Goal: Task Accomplishment & Management: Complete application form

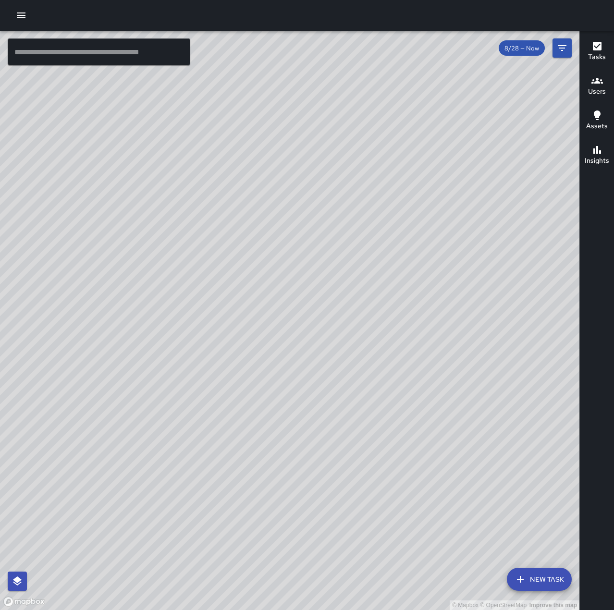
click at [24, 13] on icon "button" at bounding box center [21, 15] width 9 height 6
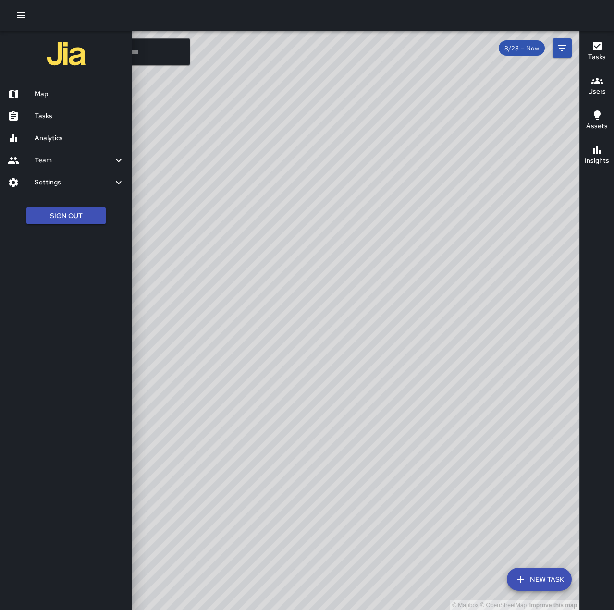
click at [64, 118] on h6 "Tasks" at bounding box center [80, 116] width 90 height 11
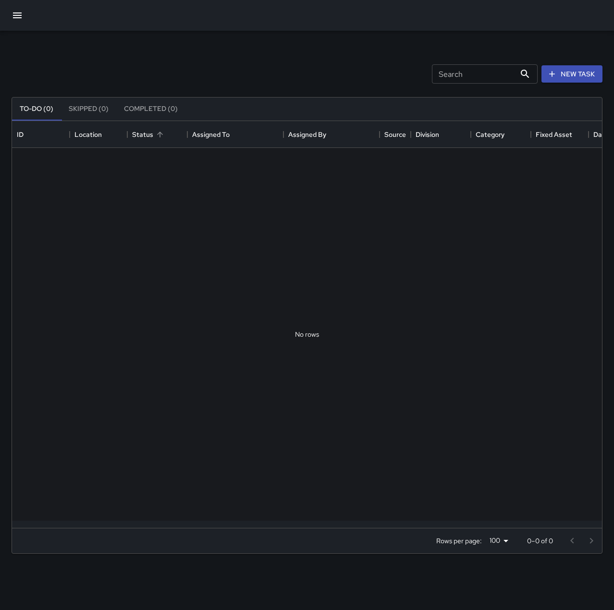
scroll to position [400, 583]
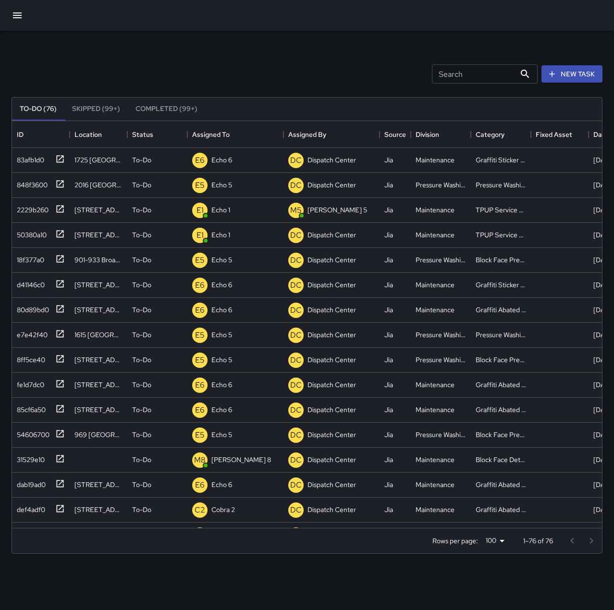
click at [23, 20] on icon "button" at bounding box center [18, 16] width 12 height 12
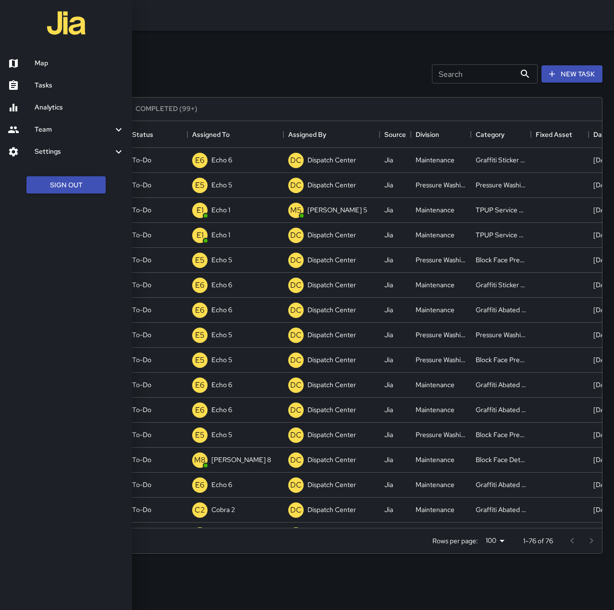
click at [54, 84] on h6 "Tasks" at bounding box center [80, 85] width 90 height 11
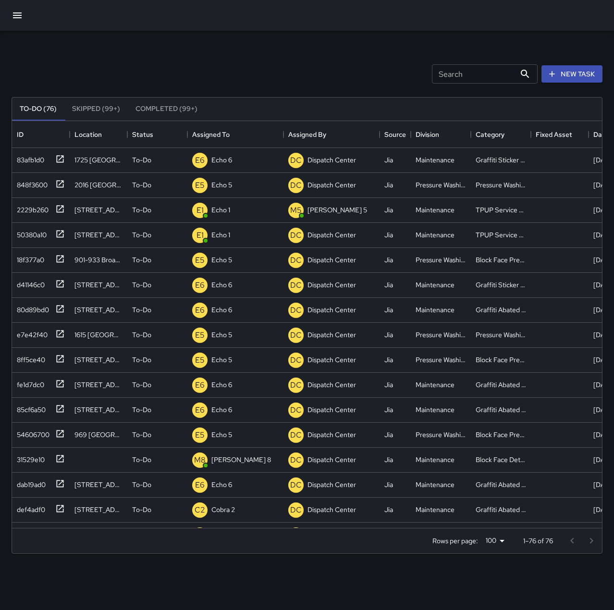
click at [20, 16] on icon "button" at bounding box center [18, 16] width 12 height 12
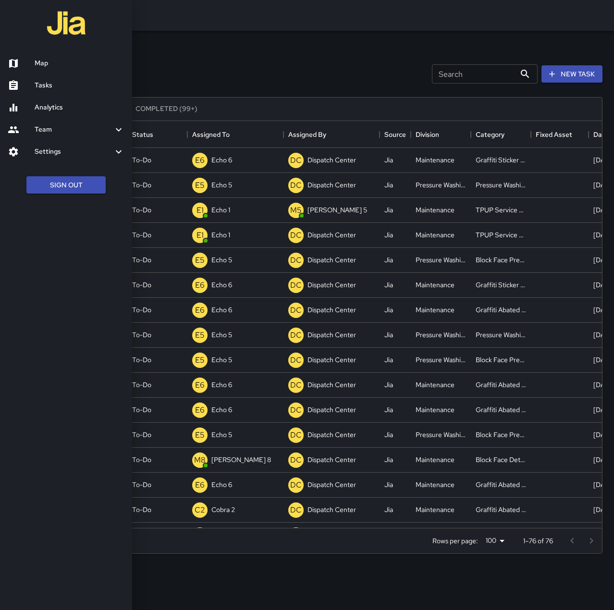
click at [229, 60] on div at bounding box center [307, 305] width 614 height 610
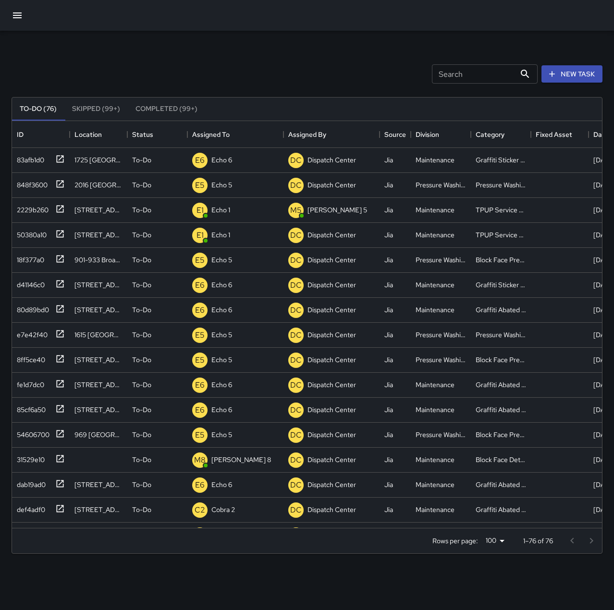
click at [18, 7] on button "button" at bounding box center [17, 15] width 23 height 23
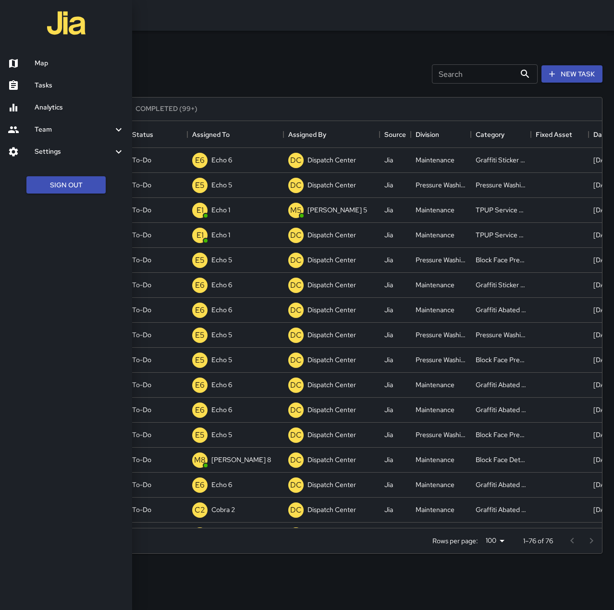
click at [42, 61] on h6 "Map" at bounding box center [80, 63] width 90 height 11
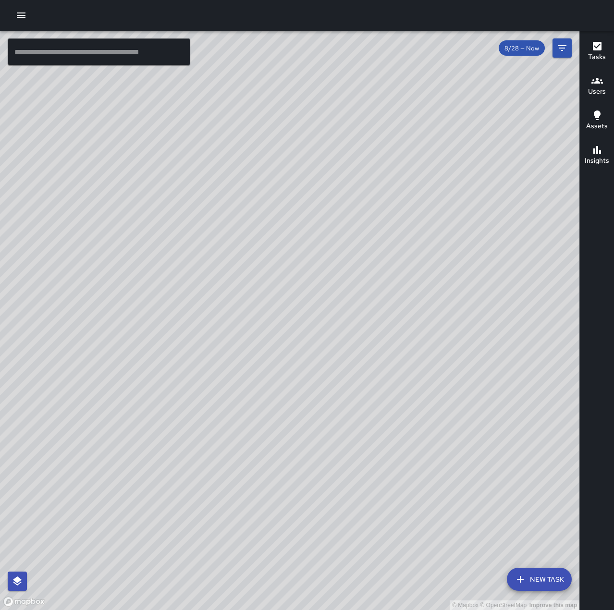
drag, startPoint x: 549, startPoint y: 320, endPoint x: 361, endPoint y: 340, distance: 189.4
click at [361, 340] on div "© Mapbox © OpenStreetMap Improve this map" at bounding box center [289, 320] width 579 height 579
drag, startPoint x: 292, startPoint y: 473, endPoint x: 349, endPoint y: 233, distance: 246.9
click at [351, 225] on div "© Mapbox © OpenStreetMap Improve this map" at bounding box center [289, 320] width 579 height 579
drag, startPoint x: 343, startPoint y: 393, endPoint x: 364, endPoint y: 358, distance: 40.8
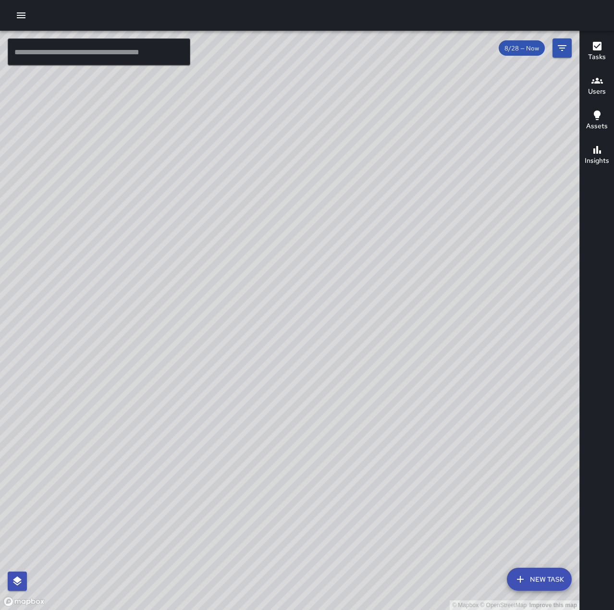
click at [369, 358] on div "© Mapbox © OpenStreetMap Improve this map" at bounding box center [289, 320] width 579 height 579
drag, startPoint x: 259, startPoint y: 387, endPoint x: 345, endPoint y: 239, distance: 171.2
click at [345, 239] on div "© Mapbox © OpenStreetMap Improve this map" at bounding box center [289, 320] width 579 height 579
drag, startPoint x: 247, startPoint y: 363, endPoint x: 341, endPoint y: 360, distance: 93.7
click at [341, 360] on div "© Mapbox © OpenStreetMap Improve this map" at bounding box center [289, 320] width 579 height 579
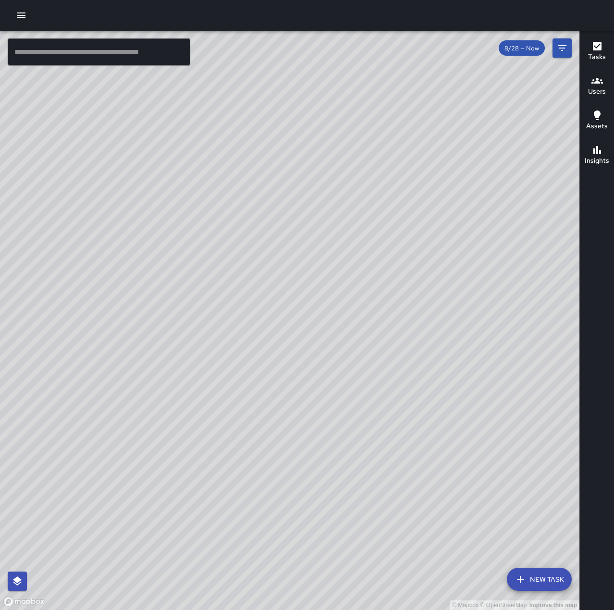
click at [25, 19] on icon "button" at bounding box center [21, 16] width 12 height 12
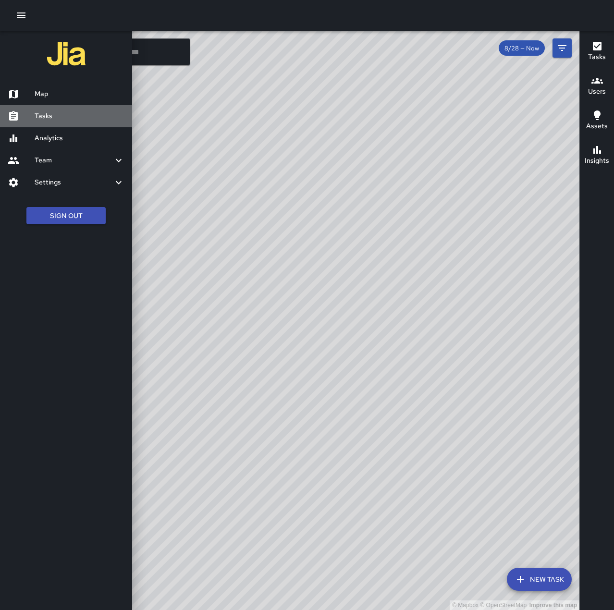
click at [56, 113] on h6 "Tasks" at bounding box center [80, 116] width 90 height 11
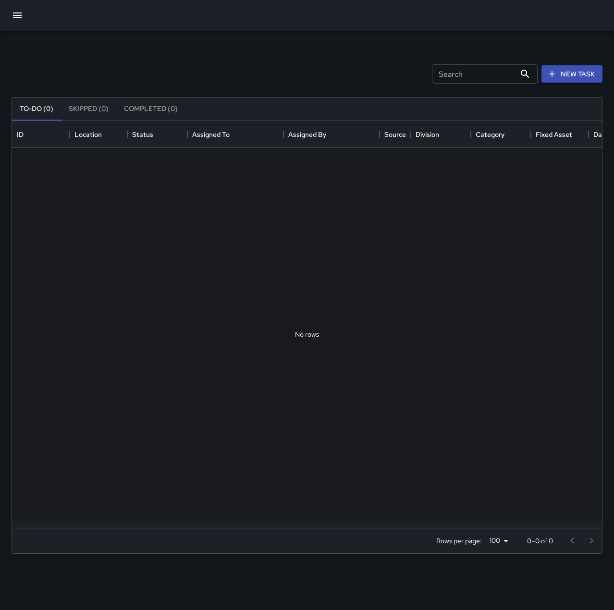
scroll to position [400, 583]
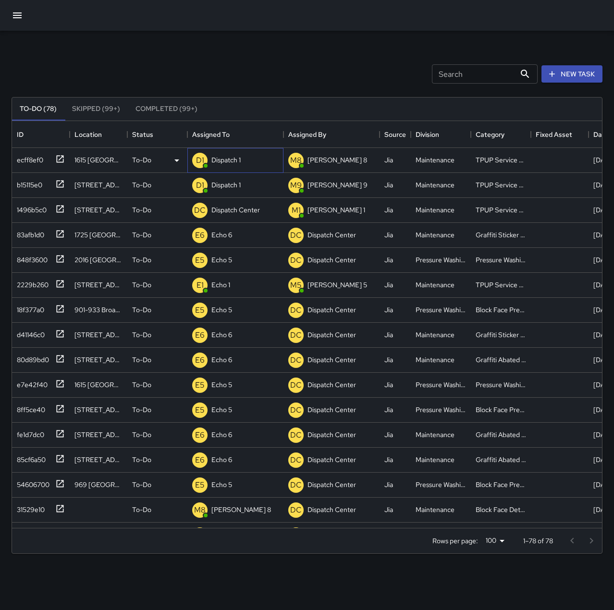
click at [219, 162] on p "Dispatch 1" at bounding box center [225, 160] width 29 height 10
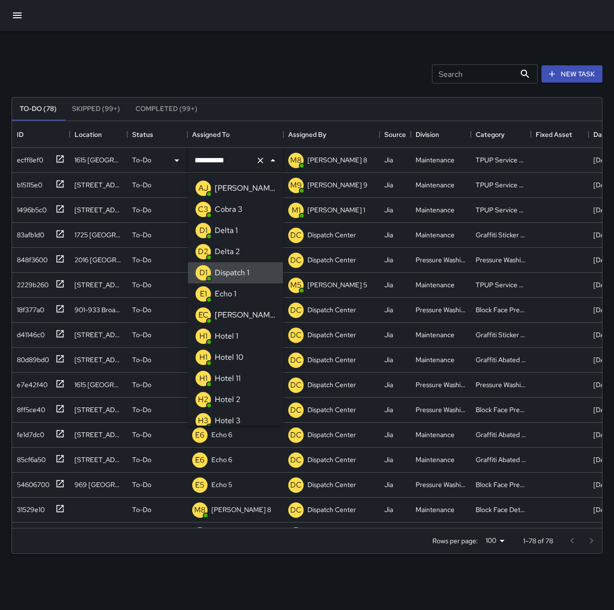
click at [258, 162] on icon "Clear" at bounding box center [261, 161] width 10 height 10
click at [229, 295] on p "Echo 1" at bounding box center [226, 294] width 22 height 12
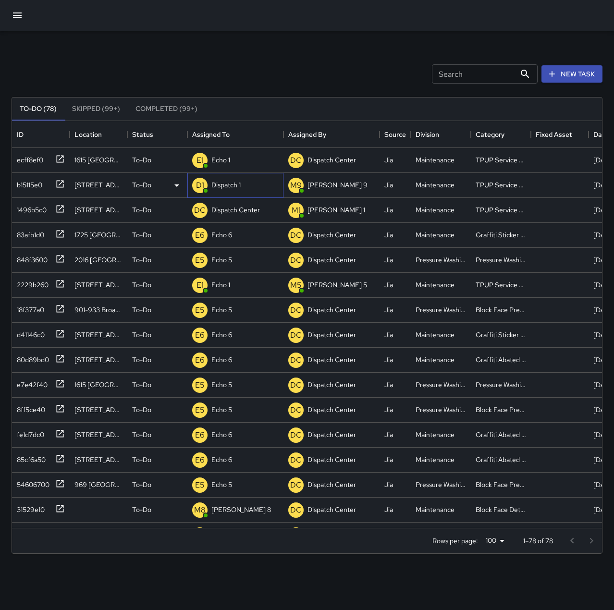
click at [234, 183] on p "Dispatch 1" at bounding box center [225, 185] width 29 height 10
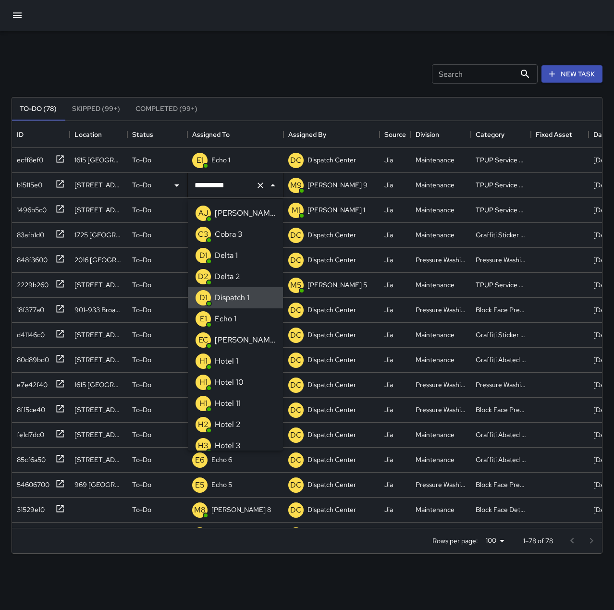
click at [262, 185] on icon "Clear" at bounding box center [261, 186] width 10 height 10
click at [236, 323] on div "Echo 1" at bounding box center [225, 318] width 25 height 15
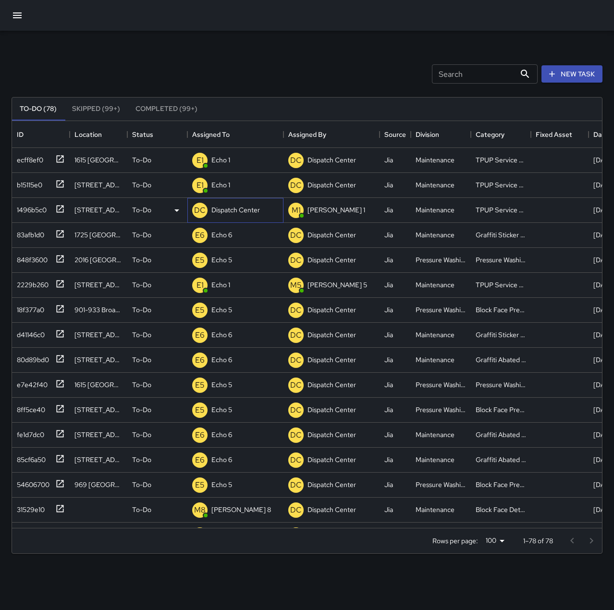
click at [235, 213] on p "Dispatch Center" at bounding box center [235, 210] width 49 height 10
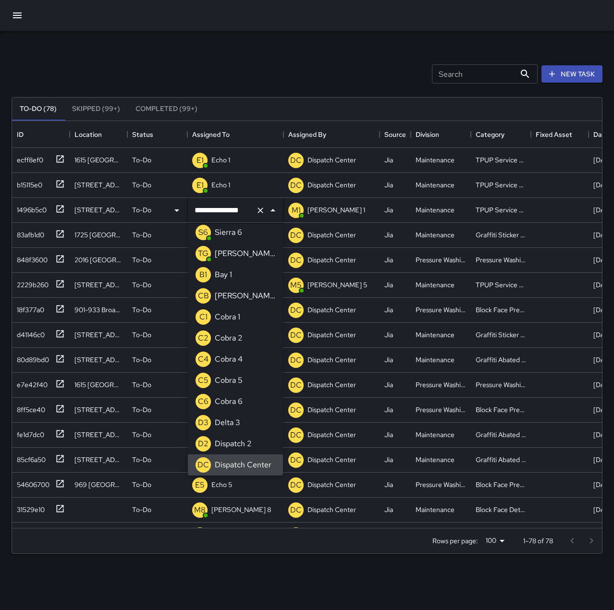
click at [263, 215] on icon "Clear" at bounding box center [261, 211] width 10 height 10
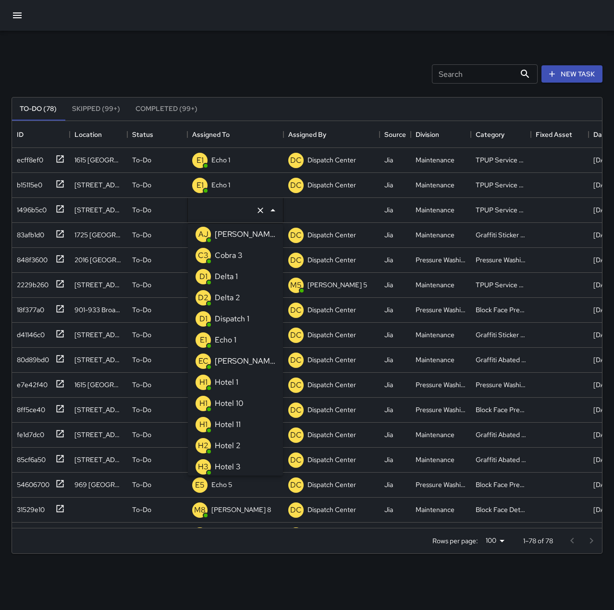
click at [235, 337] on p "Echo 1" at bounding box center [226, 340] width 22 height 12
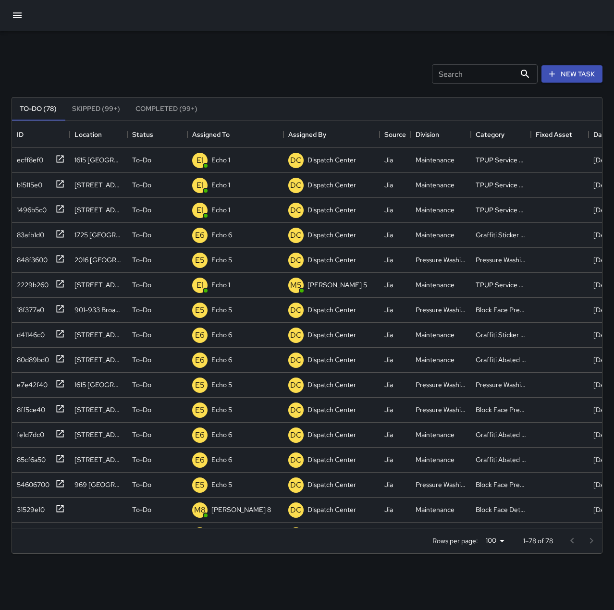
click at [221, 70] on div "Search Search New Task" at bounding box center [307, 74] width 595 height 50
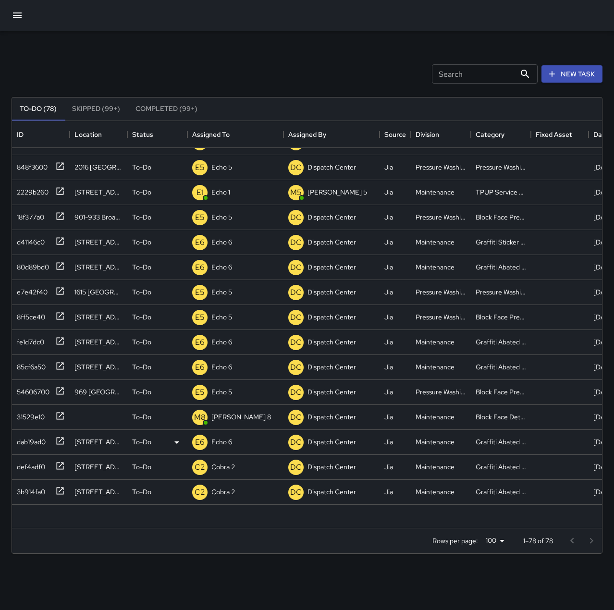
scroll to position [96, 0]
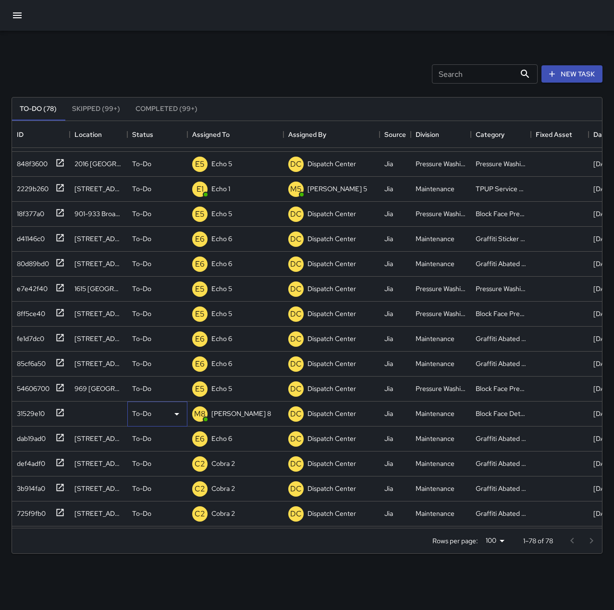
click at [140, 411] on p "To-Do" at bounding box center [141, 414] width 19 height 10
click at [154, 455] on li "Skipped" at bounding box center [157, 457] width 59 height 17
click at [222, 48] on div "Search Search New Task To-Do (77) Skipped (99+) Completed (99+) ID Location Sta…" at bounding box center [307, 299] width 614 height 537
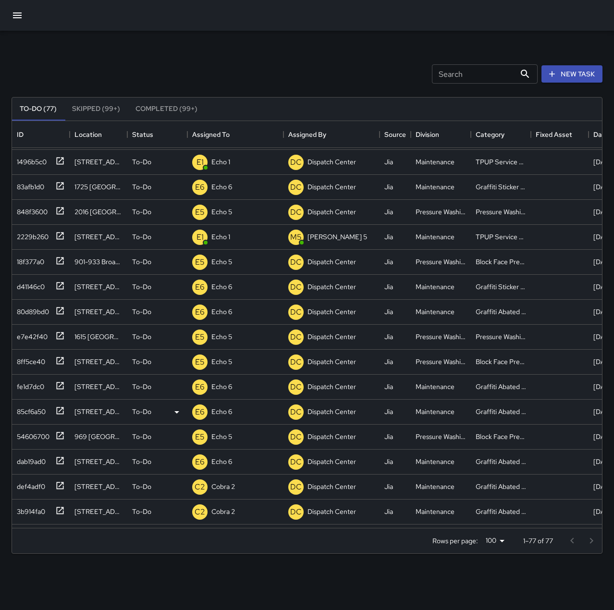
scroll to position [0, 0]
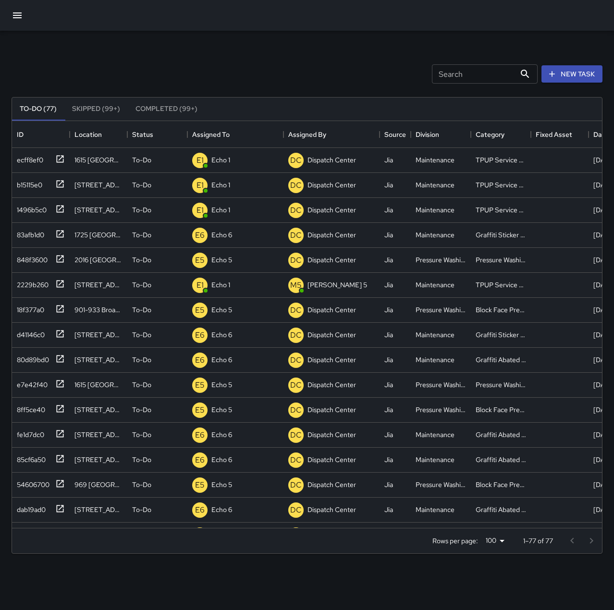
click at [17, 13] on icon "button" at bounding box center [17, 15] width 9 height 6
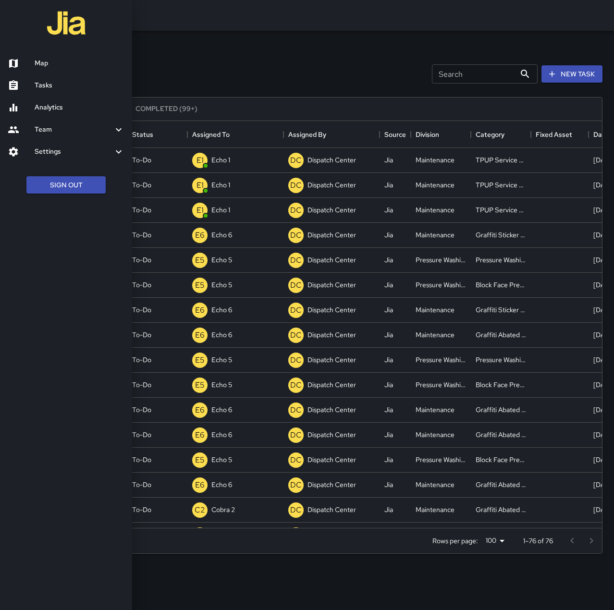
click at [54, 62] on h6 "Map" at bounding box center [80, 63] width 90 height 11
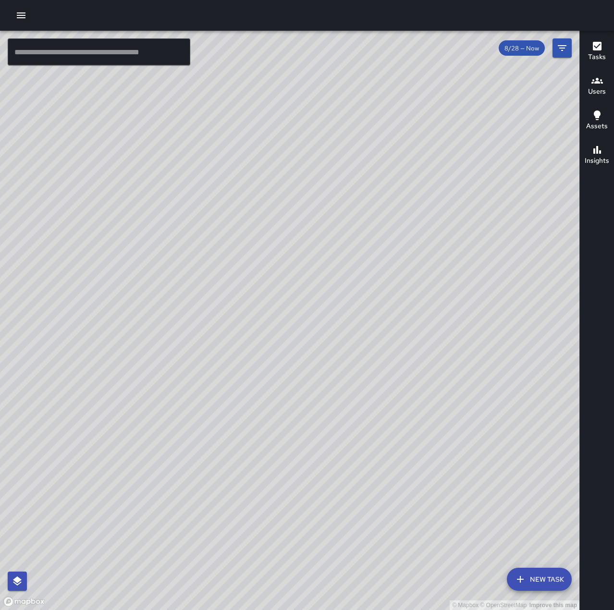
drag, startPoint x: 233, startPoint y: 414, endPoint x: 398, endPoint y: 249, distance: 233.7
click at [398, 249] on div "© Mapbox © OpenStreetMap Improve this map" at bounding box center [289, 320] width 579 height 579
drag, startPoint x: 366, startPoint y: 509, endPoint x: 434, endPoint y: 386, distance: 140.7
click at [434, 386] on div "© Mapbox © OpenStreetMap Improve this map" at bounding box center [289, 320] width 579 height 579
drag, startPoint x: 267, startPoint y: 419, endPoint x: 401, endPoint y: 401, distance: 135.4
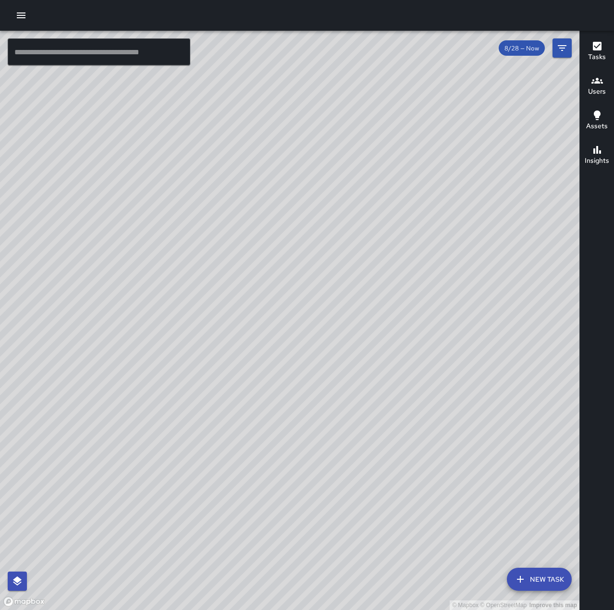
click at [401, 401] on div "© Mapbox © OpenStreetMap Improve this map" at bounding box center [289, 320] width 579 height 579
drag, startPoint x: 429, startPoint y: 294, endPoint x: 336, endPoint y: 365, distance: 116.2
click at [345, 397] on div "© Mapbox © OpenStreetMap Improve this map" at bounding box center [289, 320] width 579 height 579
drag, startPoint x: 407, startPoint y: 411, endPoint x: 418, endPoint y: 442, distance: 32.2
click at [418, 442] on div "© Mapbox © OpenStreetMap Improve this map" at bounding box center [289, 320] width 579 height 579
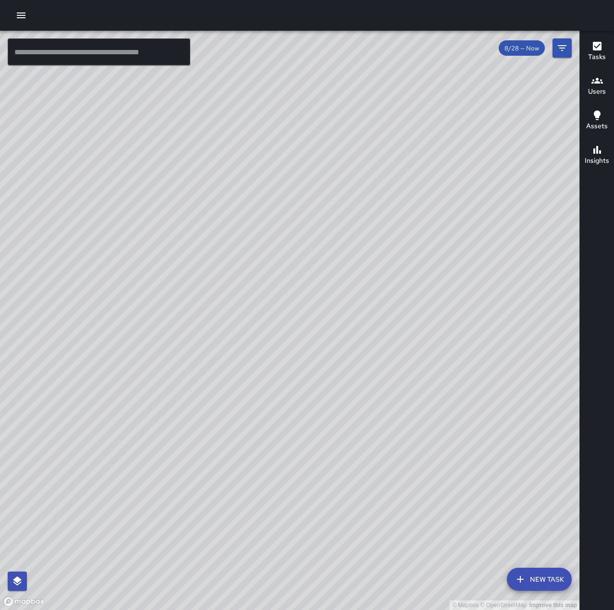
click at [25, 14] on icon "button" at bounding box center [21, 16] width 12 height 12
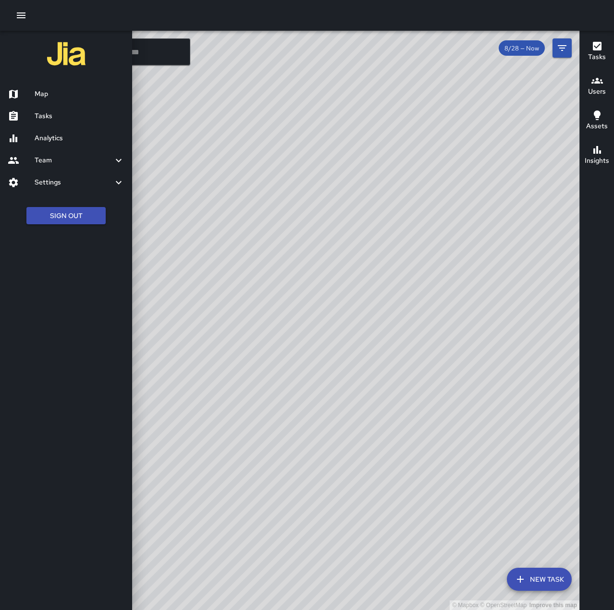
click at [76, 115] on h6 "Tasks" at bounding box center [80, 116] width 90 height 11
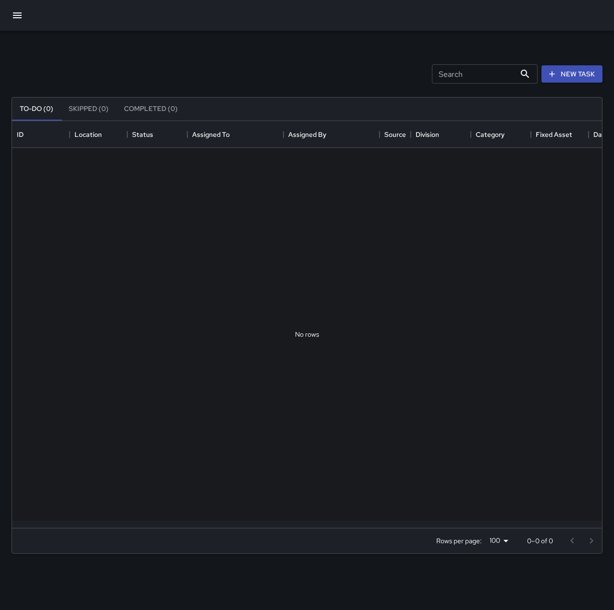
scroll to position [400, 583]
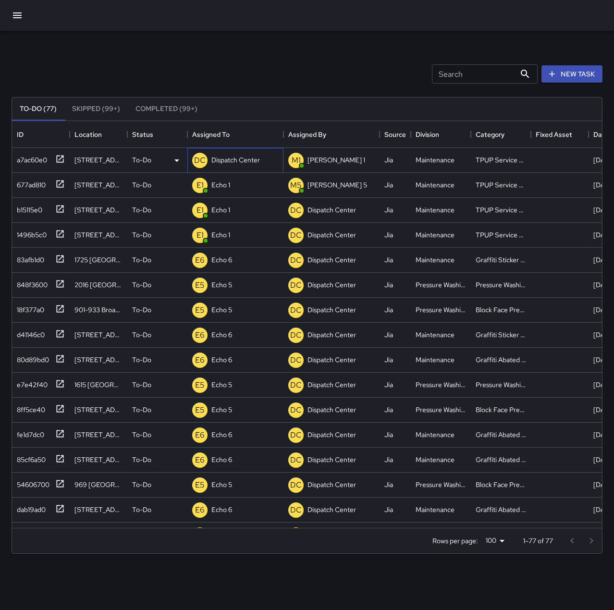
click at [241, 160] on p "Dispatch Center" at bounding box center [235, 160] width 49 height 10
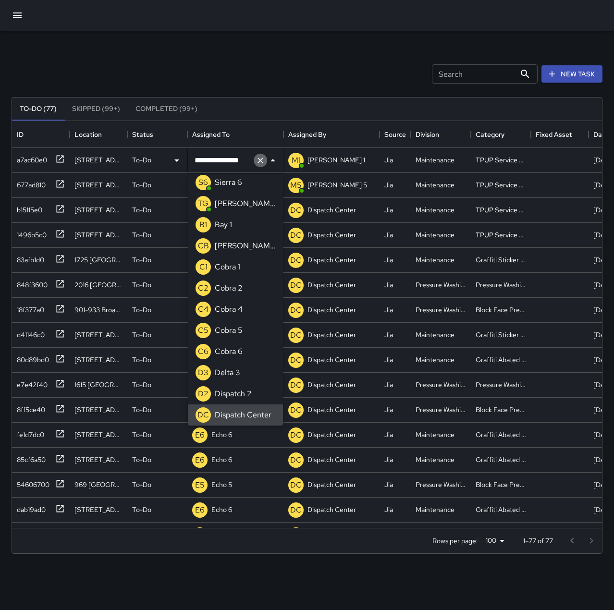
click at [260, 158] on icon "Clear" at bounding box center [261, 161] width 10 height 10
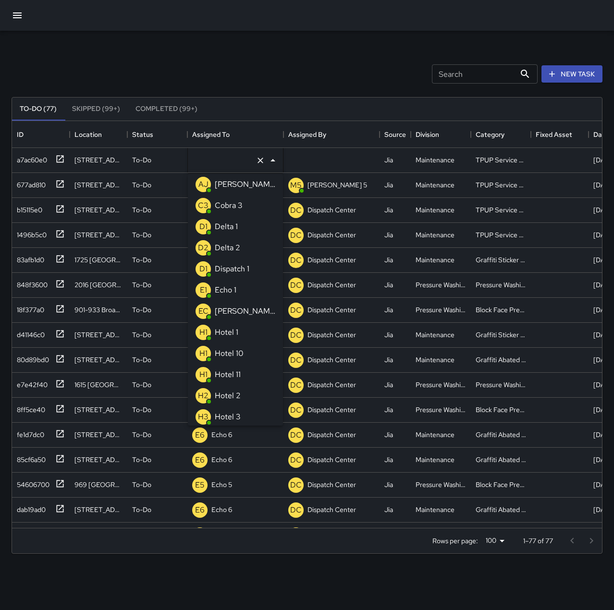
click at [236, 292] on div "Echo 1" at bounding box center [225, 290] width 25 height 15
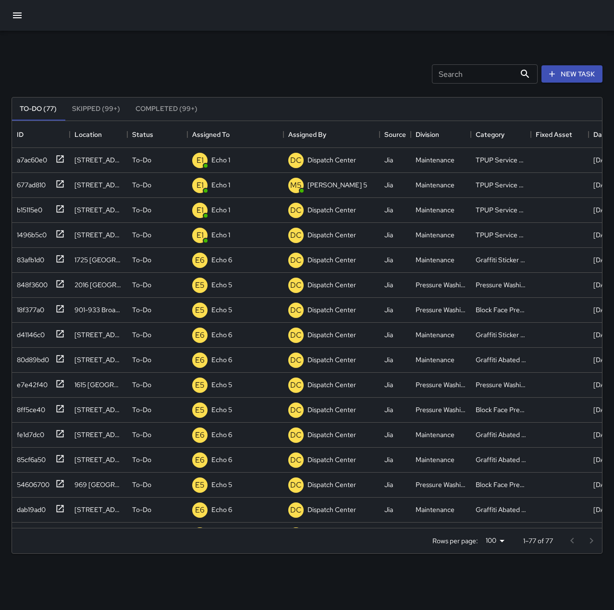
click at [258, 68] on div "Search Search New Task" at bounding box center [307, 74] width 595 height 50
click at [246, 187] on p "Dispatch Center" at bounding box center [235, 185] width 49 height 10
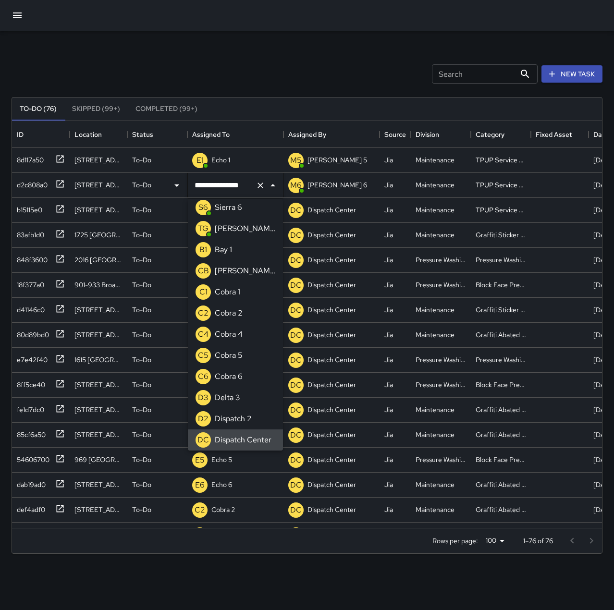
click at [257, 182] on icon "Clear" at bounding box center [261, 186] width 10 height 10
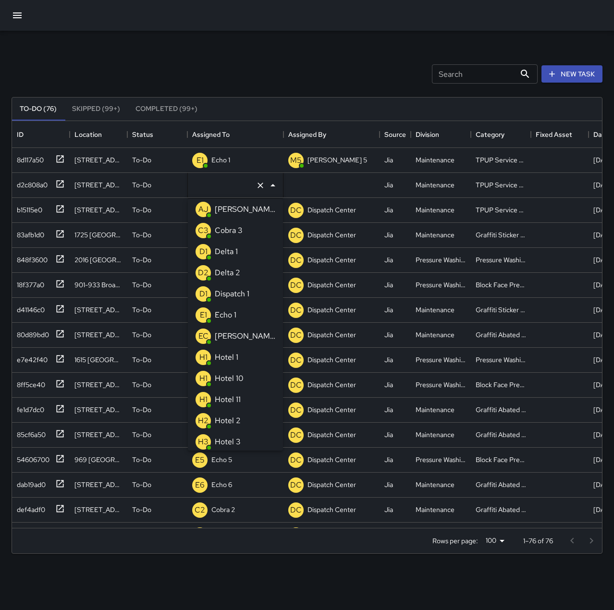
click at [232, 316] on p "Echo 1" at bounding box center [226, 315] width 22 height 12
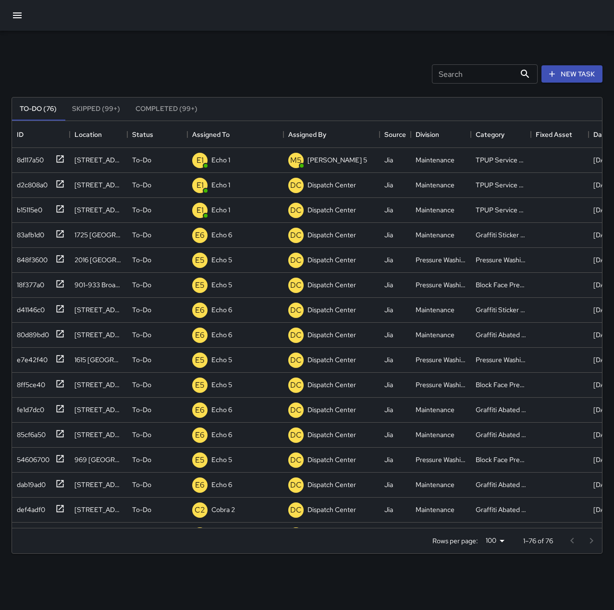
click at [251, 57] on div "Search Search New Task" at bounding box center [307, 74] width 595 height 50
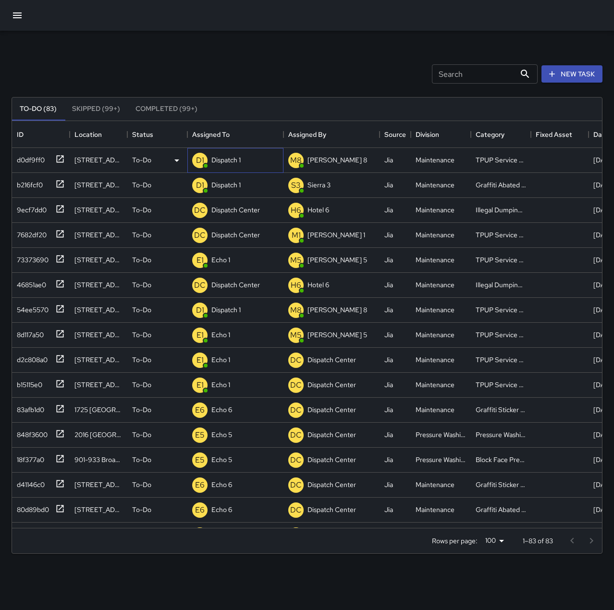
click at [230, 156] on p "Dispatch 1" at bounding box center [225, 160] width 29 height 10
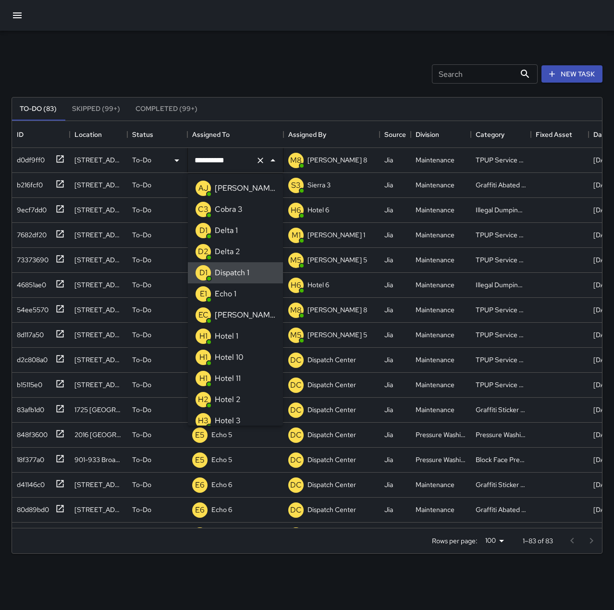
click at [262, 162] on icon "Clear" at bounding box center [261, 161] width 6 height 6
click at [234, 299] on p "Echo 1" at bounding box center [226, 294] width 22 height 12
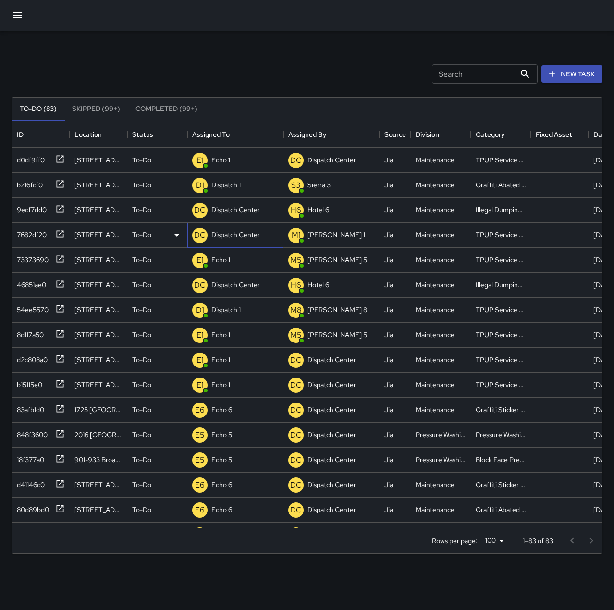
click at [239, 238] on p "Dispatch Center" at bounding box center [235, 235] width 49 height 10
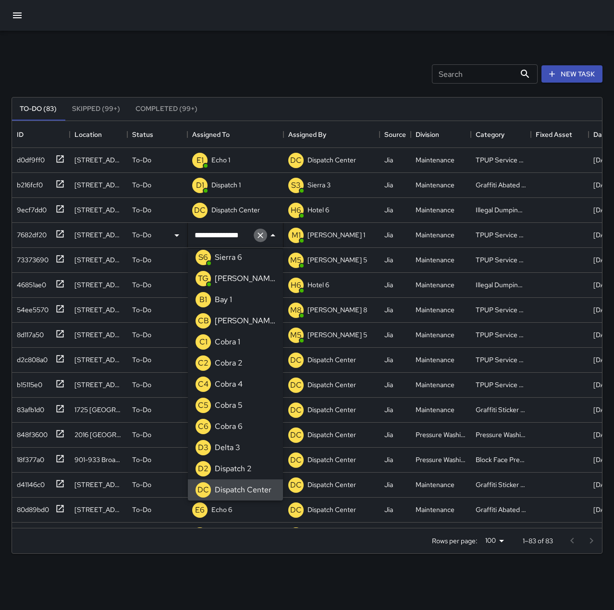
click at [259, 235] on icon "Clear" at bounding box center [261, 236] width 10 height 10
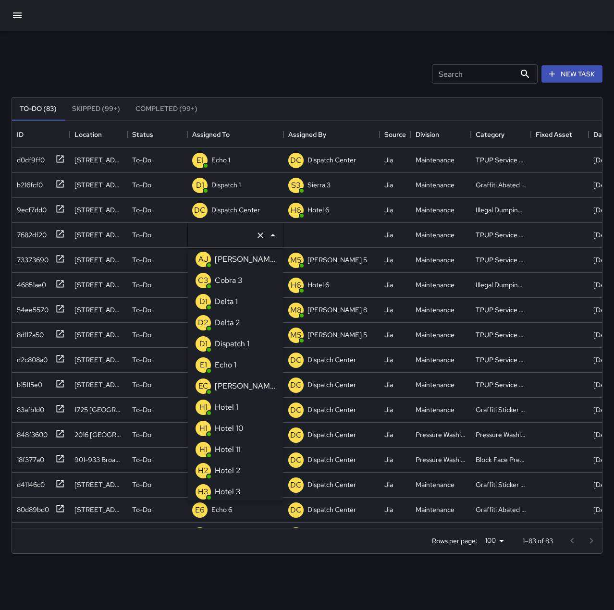
click at [246, 366] on li "E1 Echo 1" at bounding box center [235, 365] width 95 height 21
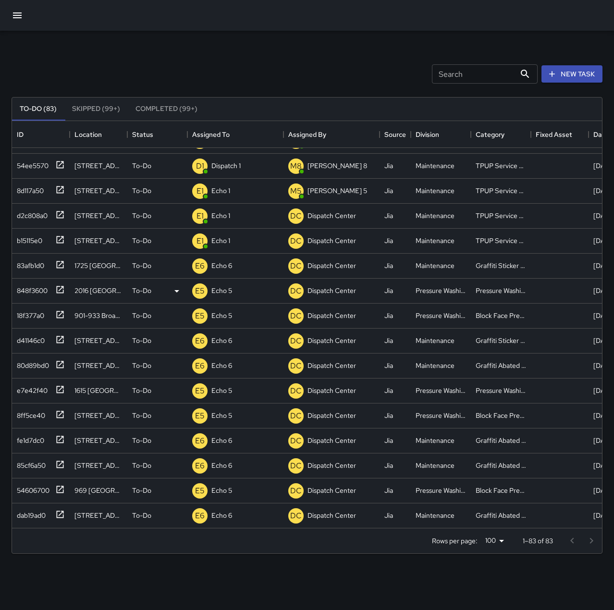
scroll to position [96, 0]
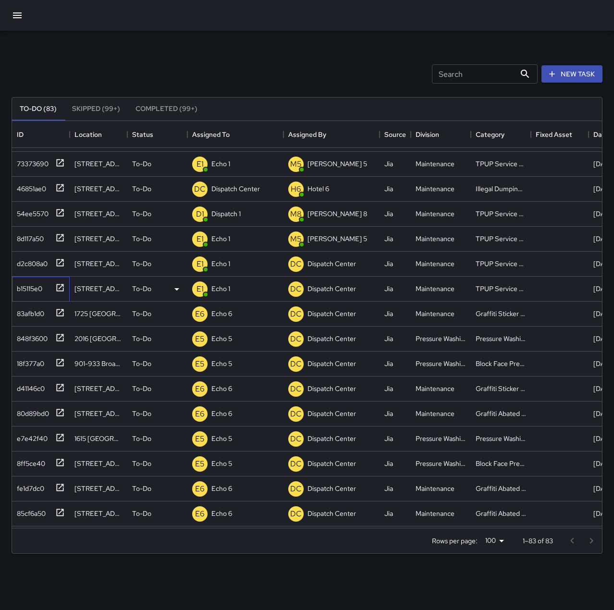
click at [35, 286] on div "b15115e0" at bounding box center [27, 286] width 29 height 13
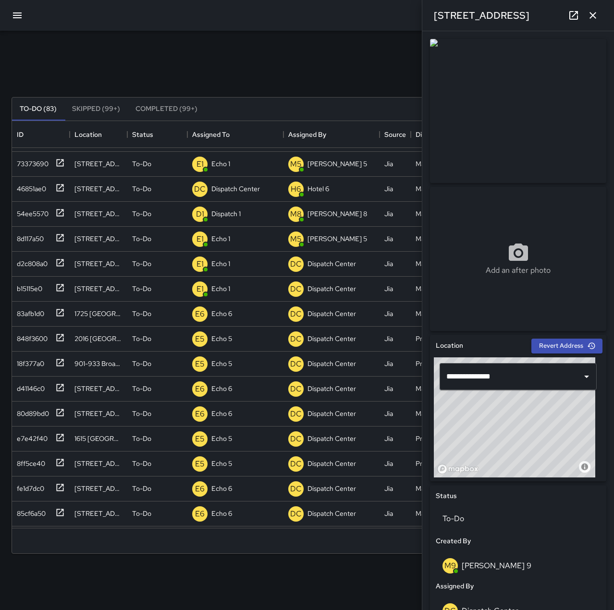
click at [598, 14] on icon "button" at bounding box center [593, 16] width 12 height 12
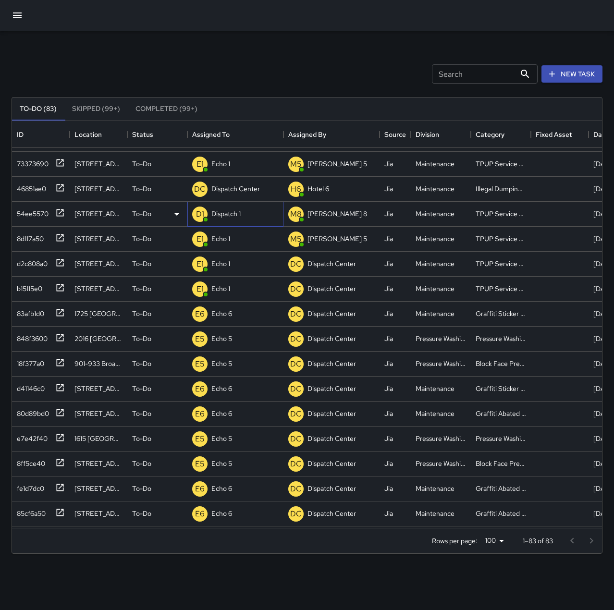
click at [223, 210] on p "Dispatch 1" at bounding box center [225, 214] width 29 height 10
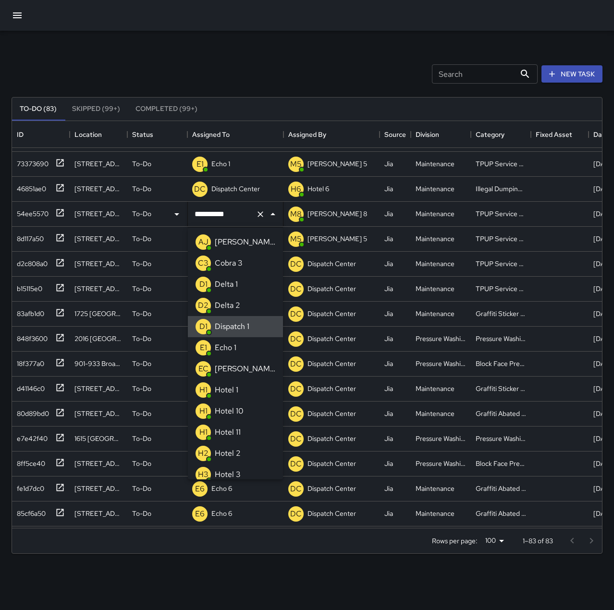
click at [259, 210] on icon "Clear" at bounding box center [261, 214] width 10 height 10
click at [235, 344] on p "Echo 1" at bounding box center [226, 348] width 22 height 12
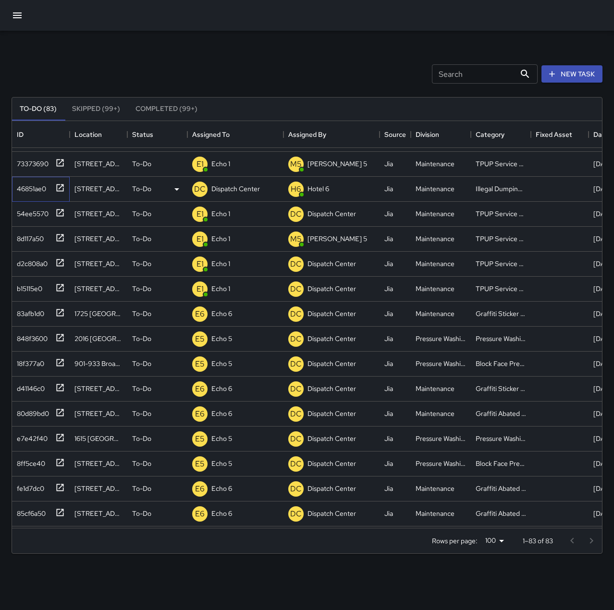
click at [29, 183] on div "46851ae0" at bounding box center [29, 186] width 33 height 13
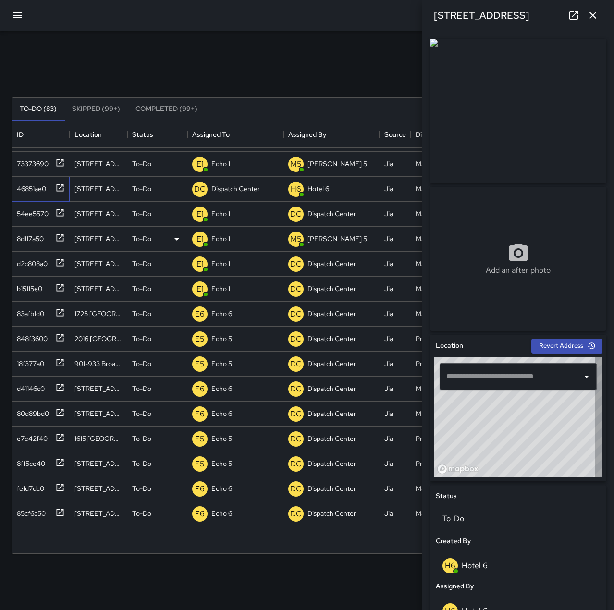
type input "**********"
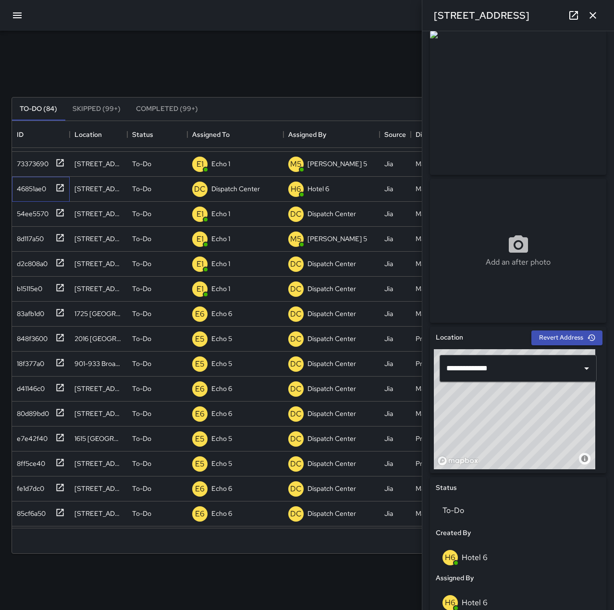
scroll to position [0, 0]
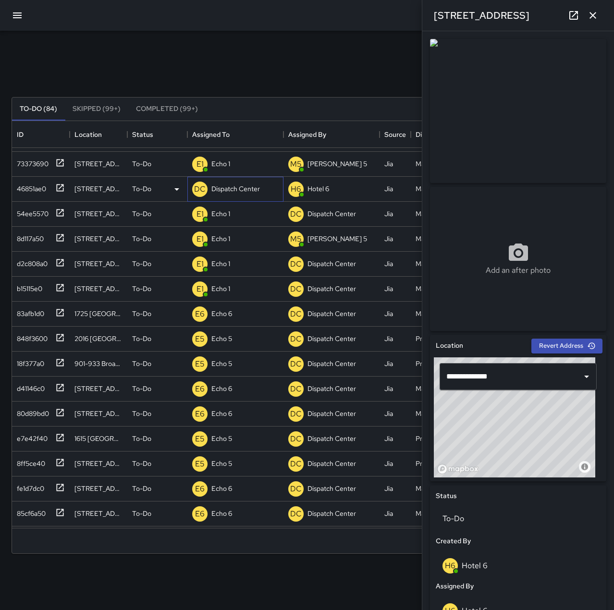
click at [240, 187] on p "Dispatch Center" at bounding box center [235, 189] width 49 height 10
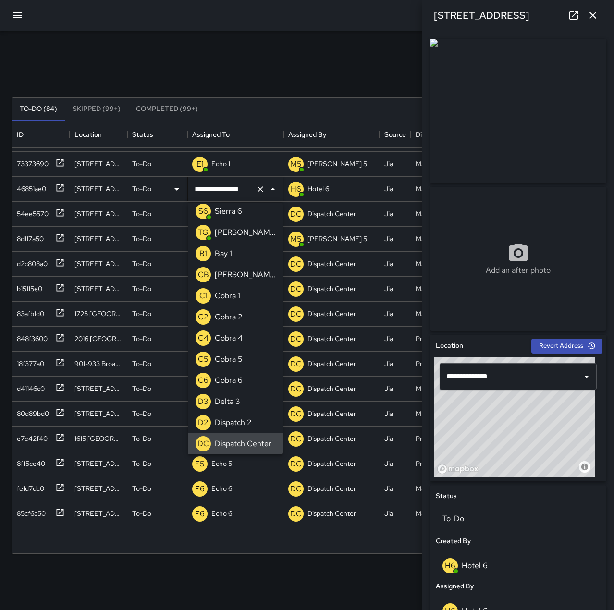
click at [261, 188] on icon "Clear" at bounding box center [261, 189] width 6 height 6
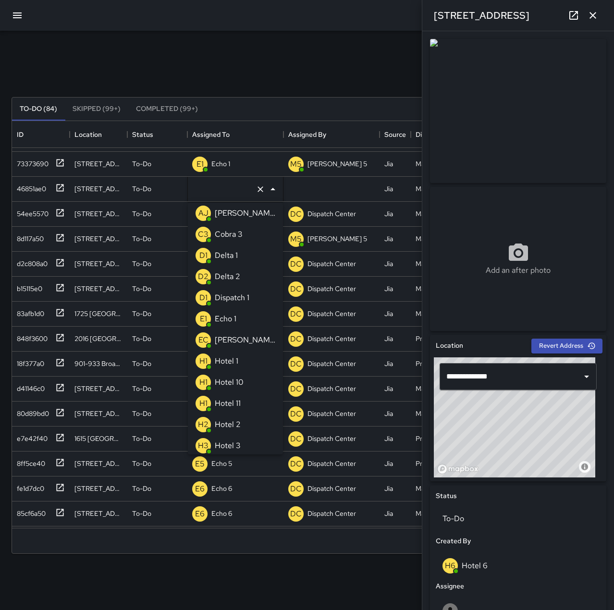
click at [248, 319] on li "E1 Echo 1" at bounding box center [235, 318] width 95 height 21
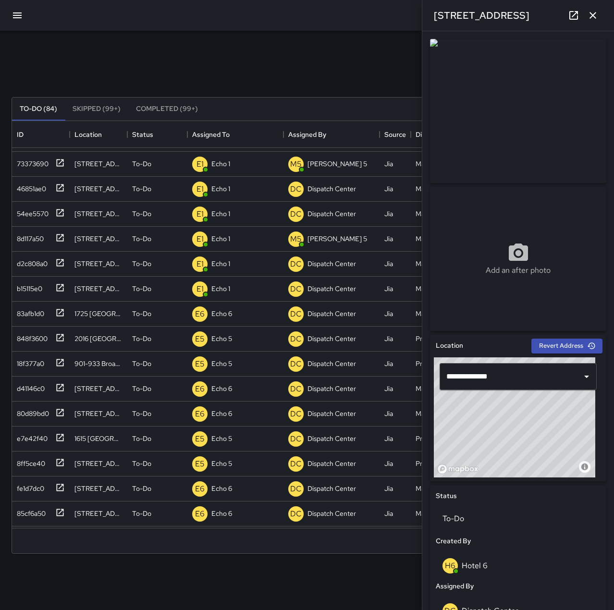
click at [269, 21] on div at bounding box center [307, 15] width 614 height 31
click at [604, 12] on div "[STREET_ADDRESS]" at bounding box center [518, 15] width 192 height 31
click at [599, 16] on button "button" at bounding box center [592, 15] width 19 height 19
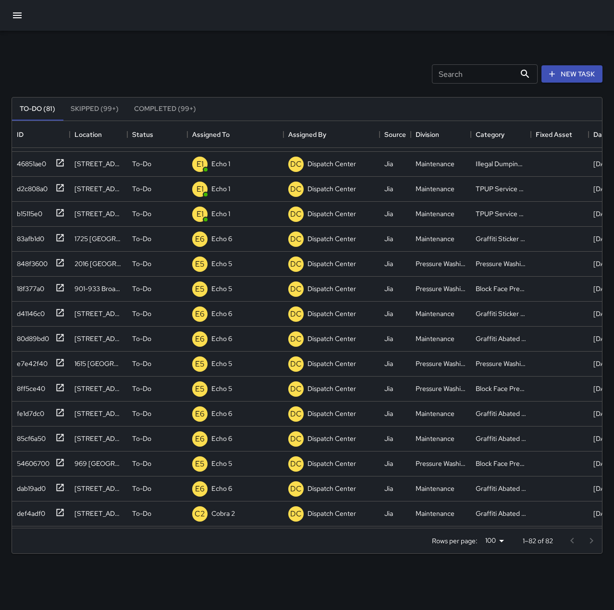
scroll to position [96, 0]
click at [33, 159] on div "9ecf7dd0" at bounding box center [30, 161] width 34 height 13
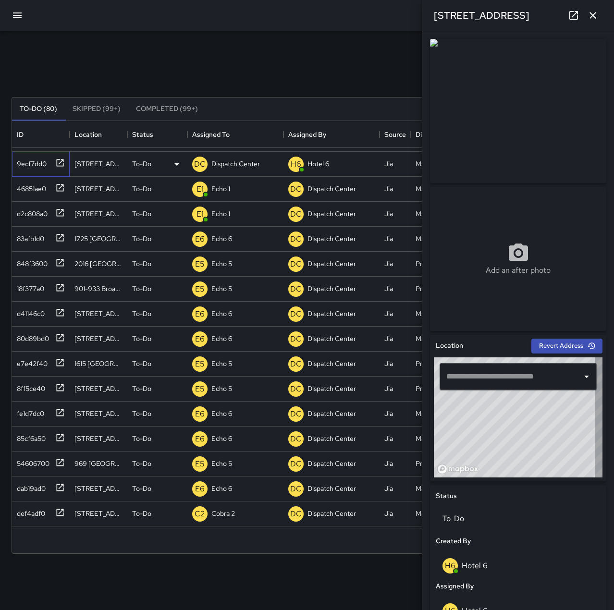
type input "**********"
click at [242, 164] on p "Dispatch Center" at bounding box center [235, 164] width 49 height 10
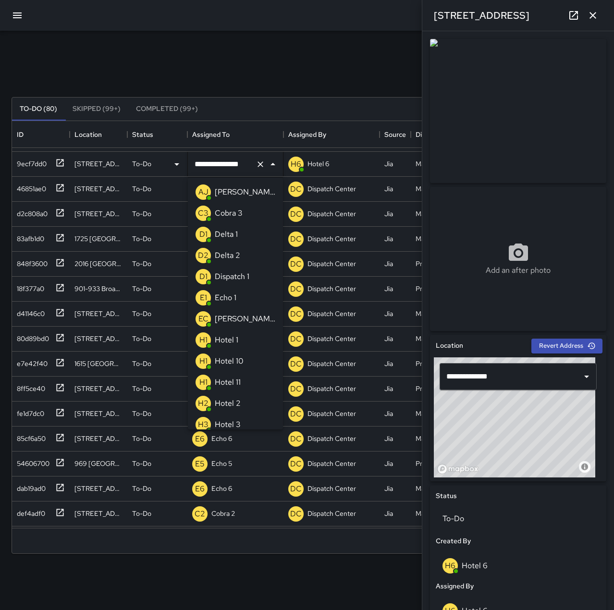
scroll to position [640, 0]
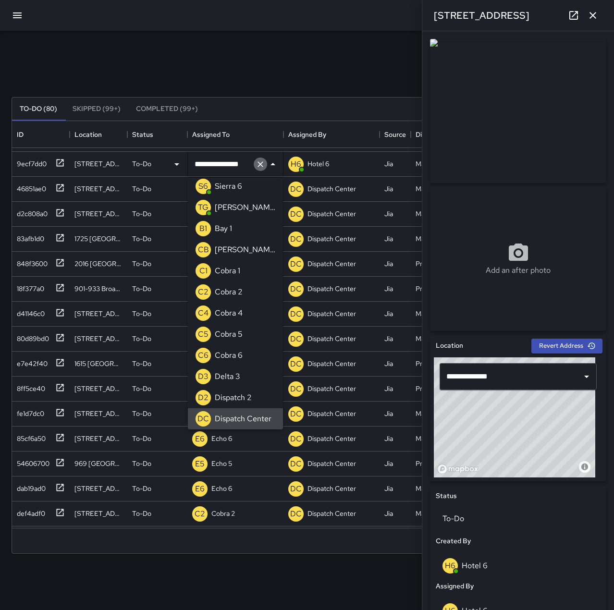
click at [261, 164] on icon "Clear" at bounding box center [261, 165] width 10 height 10
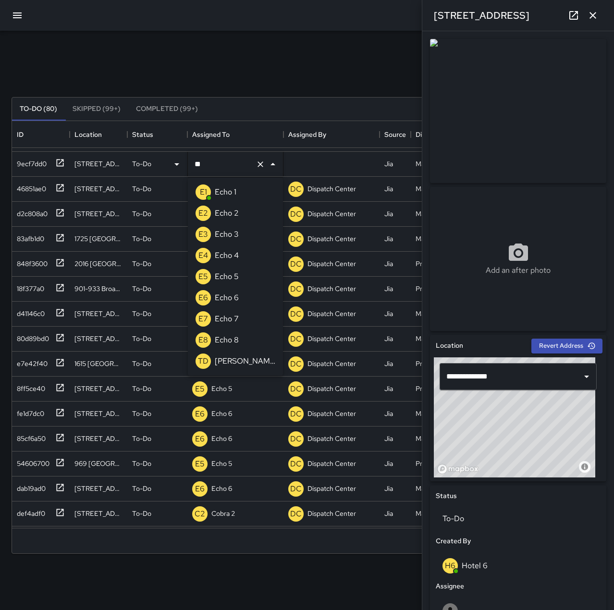
scroll to position [0, 0]
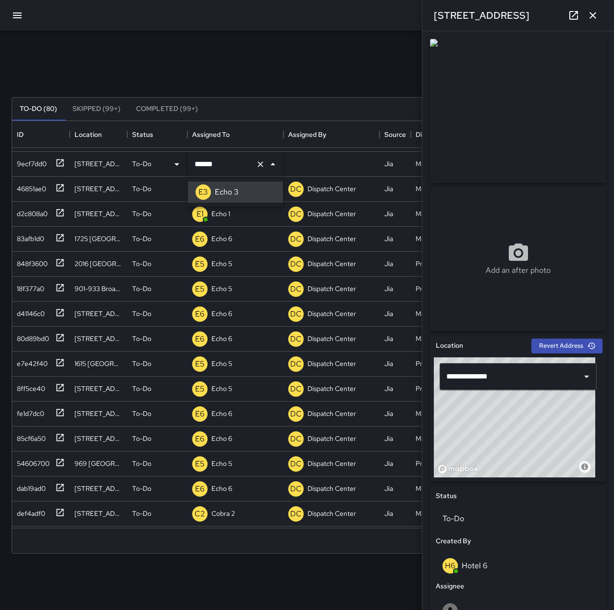
type input "******"
click at [267, 67] on div "Search Search New Task" at bounding box center [307, 74] width 595 height 50
click at [593, 18] on icon "button" at bounding box center [593, 16] width 12 height 12
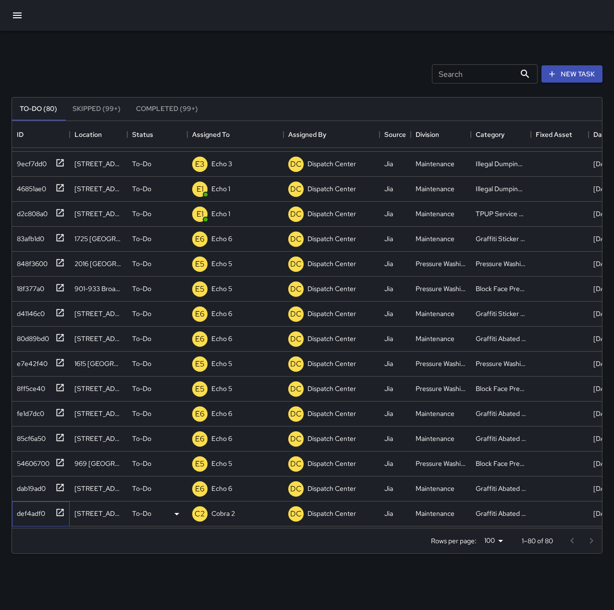
click at [23, 510] on div "def4adf0" at bounding box center [29, 511] width 32 height 13
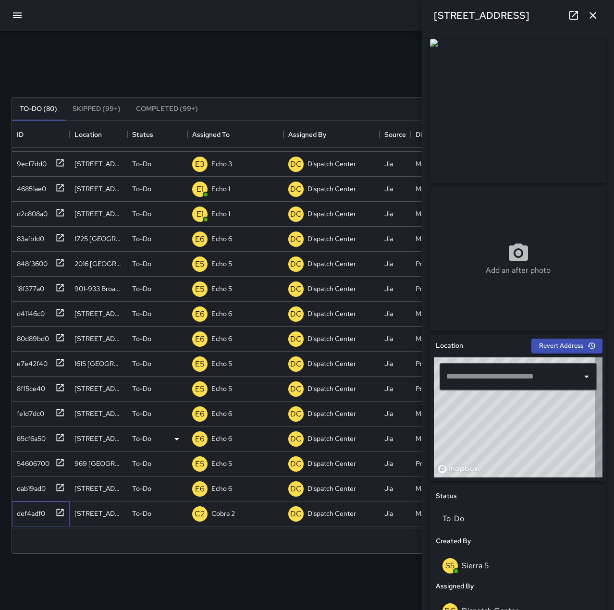
type input "**********"
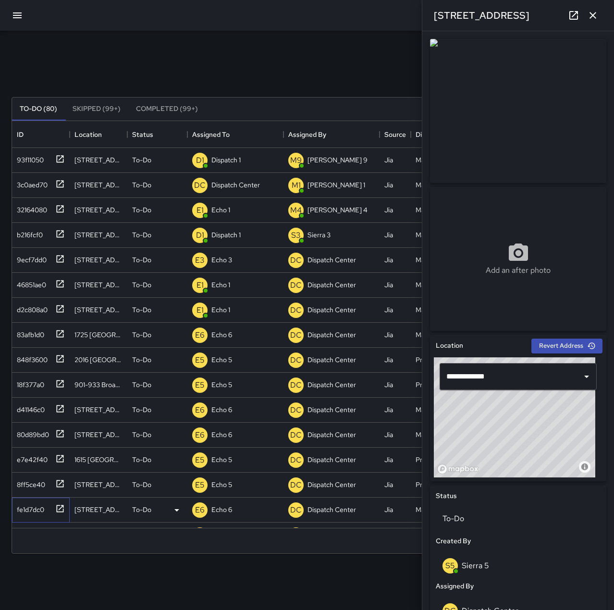
click at [26, 510] on div "fe1d7dc0" at bounding box center [28, 507] width 31 height 13
type input "**********"
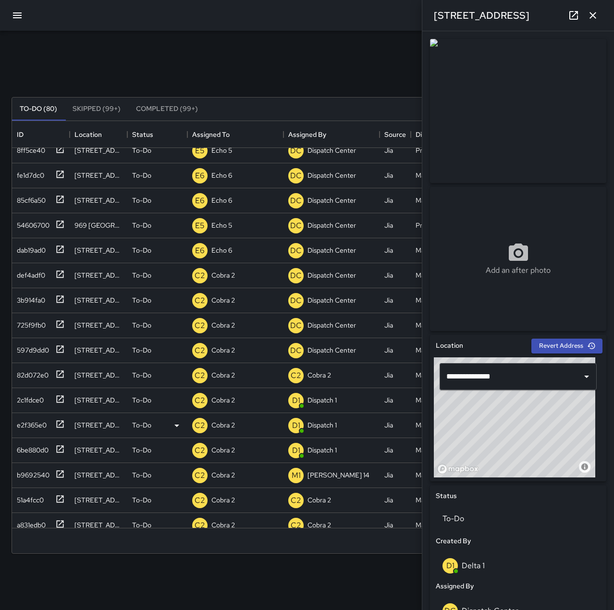
scroll to position [336, 0]
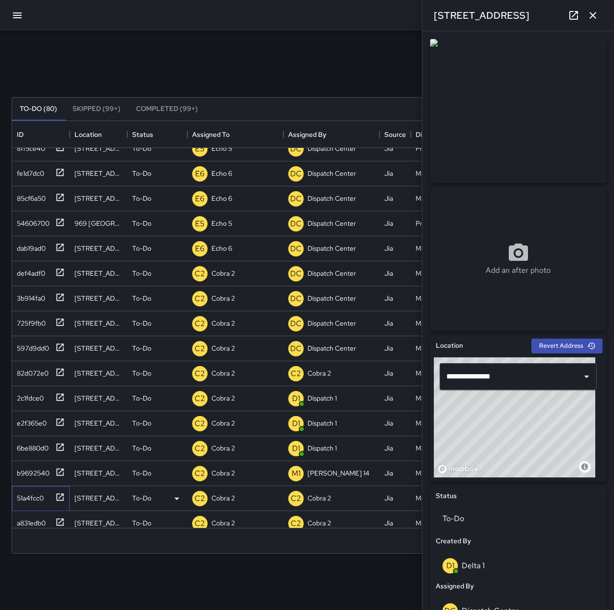
click at [39, 490] on div "51a4fcc0" at bounding box center [28, 496] width 31 height 13
type input "**********"
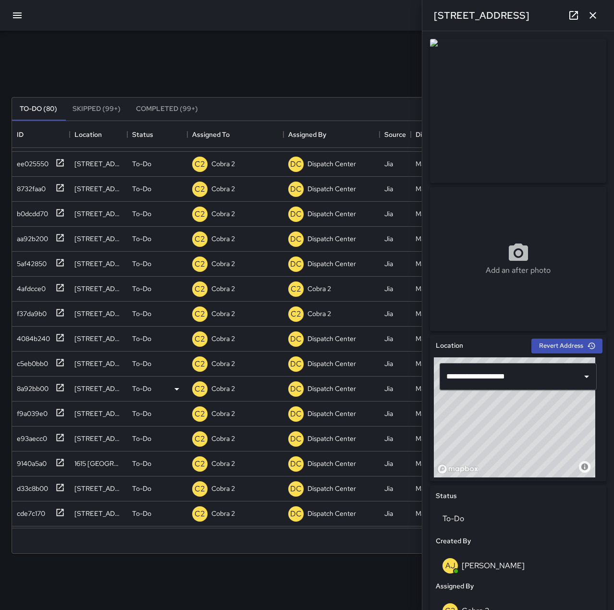
scroll to position [673, 0]
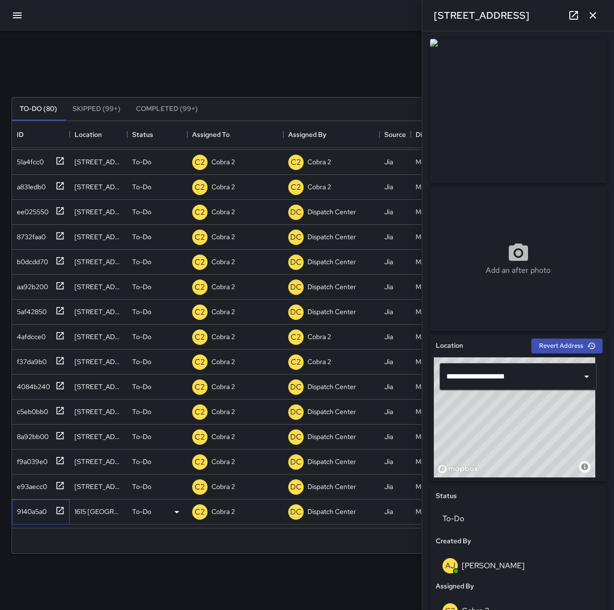
click at [42, 508] on div "9140a5a0" at bounding box center [30, 509] width 34 height 13
type input "**********"
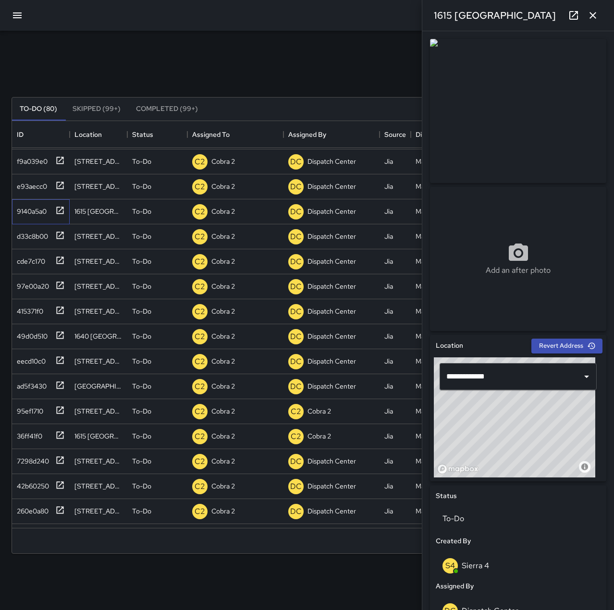
scroll to position [1009, 0]
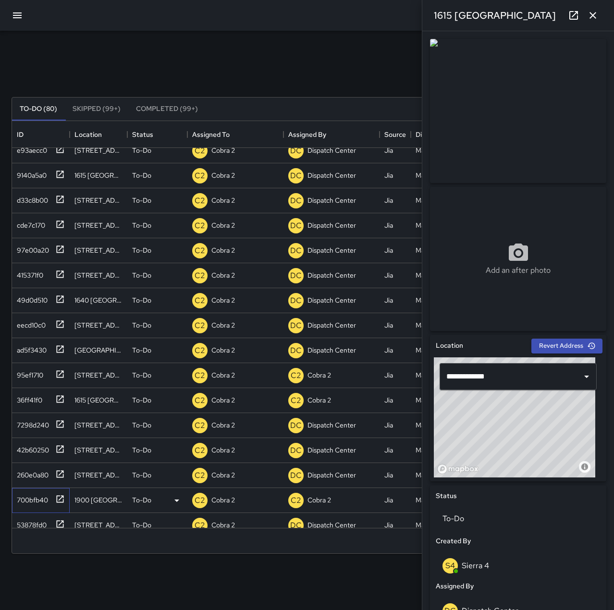
click at [45, 498] on div "700bfb40" at bounding box center [30, 498] width 35 height 13
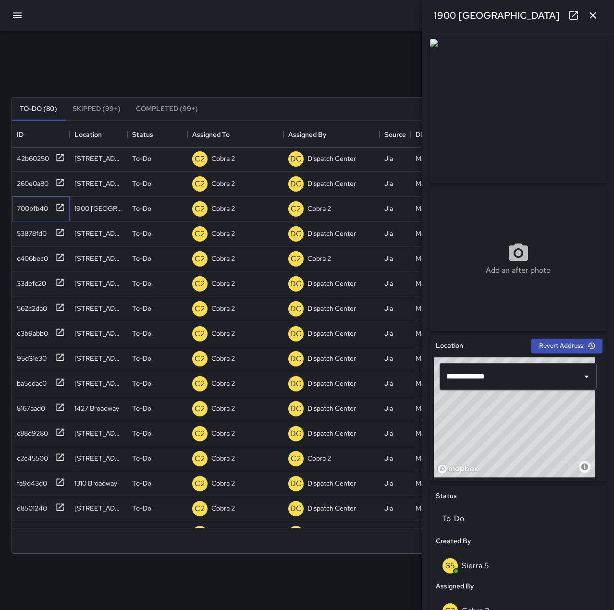
scroll to position [1345, 0]
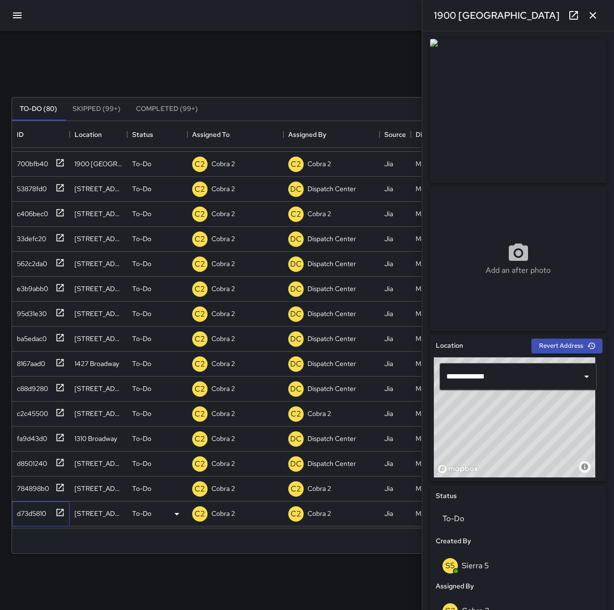
click at [44, 508] on div "d73d5810" at bounding box center [29, 511] width 33 height 13
type input "**********"
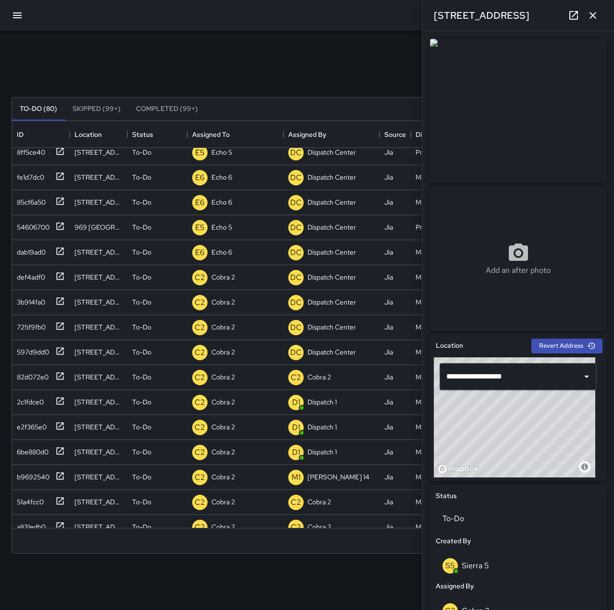
scroll to position [0, 0]
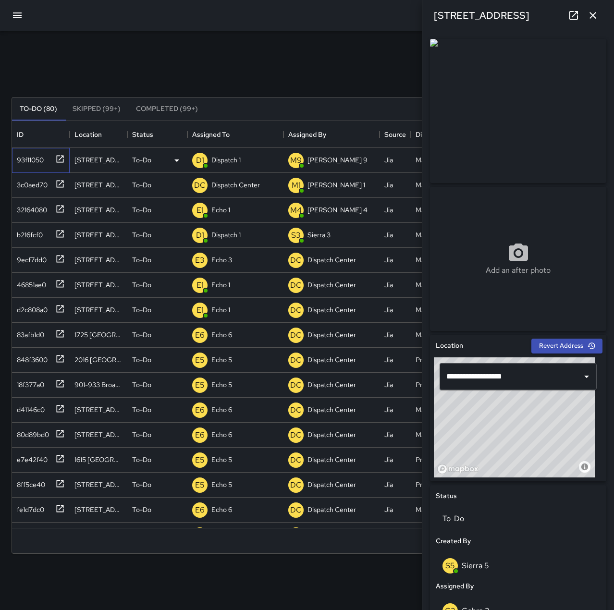
click at [28, 159] on div "93f11050" at bounding box center [28, 157] width 31 height 13
click at [216, 160] on p "Dispatch 1" at bounding box center [225, 160] width 29 height 10
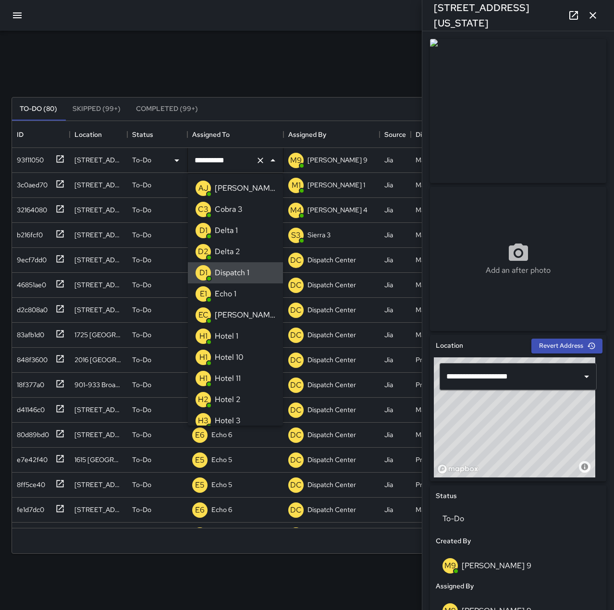
click at [259, 157] on icon "Clear" at bounding box center [261, 161] width 10 height 10
click at [240, 292] on li "E1 Echo 1" at bounding box center [235, 293] width 95 height 21
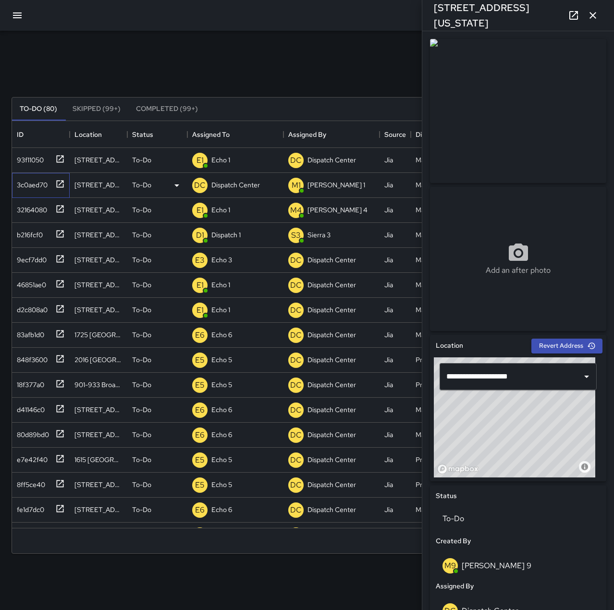
click at [22, 183] on div "3c0aed70" at bounding box center [30, 182] width 35 height 13
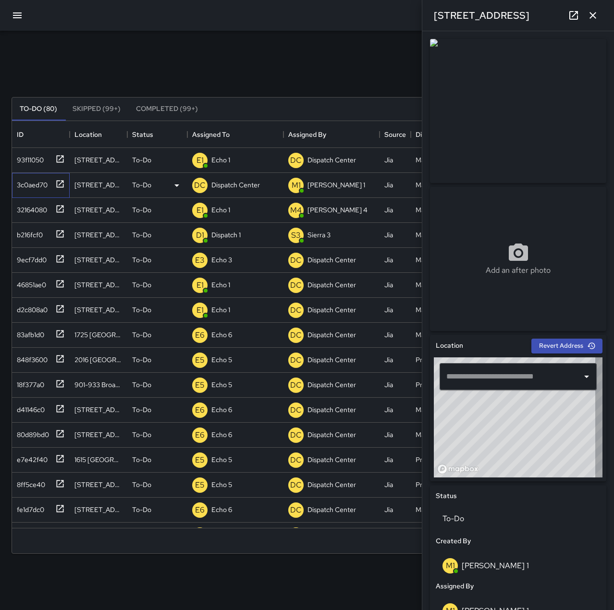
type input "**********"
click at [247, 189] on p "Dispatch Center" at bounding box center [235, 185] width 49 height 10
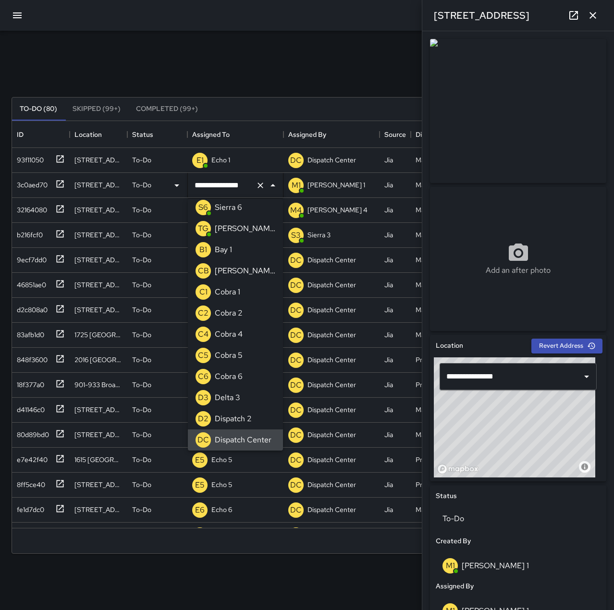
click at [264, 186] on icon "Clear" at bounding box center [261, 186] width 10 height 10
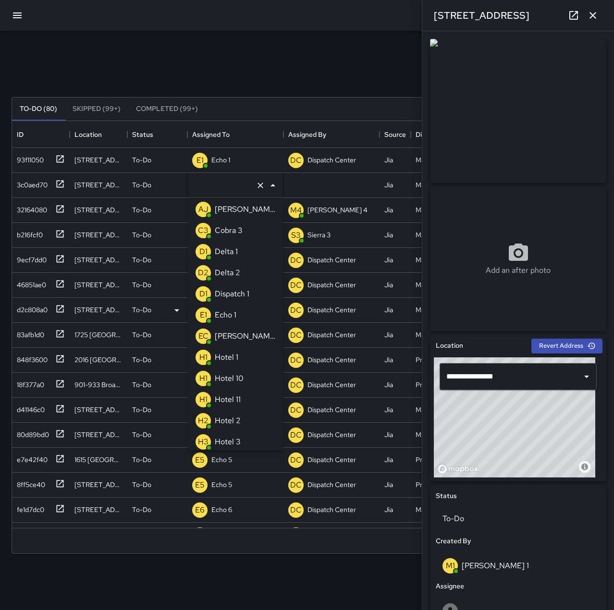
click at [235, 320] on p "Echo 1" at bounding box center [226, 315] width 22 height 12
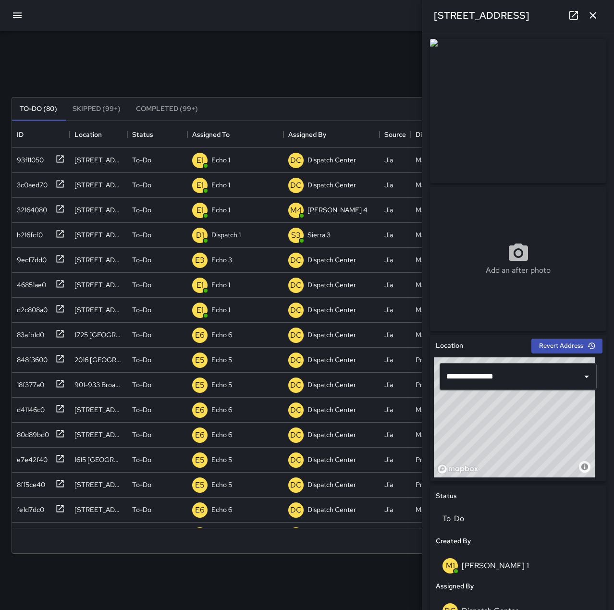
click at [291, 43] on div "Search Search New Task To-Do (80) Skipped (99+) Completed (99+) ID Location Sta…" at bounding box center [307, 299] width 614 height 537
click at [22, 234] on div "b216fcf0" at bounding box center [28, 232] width 30 height 13
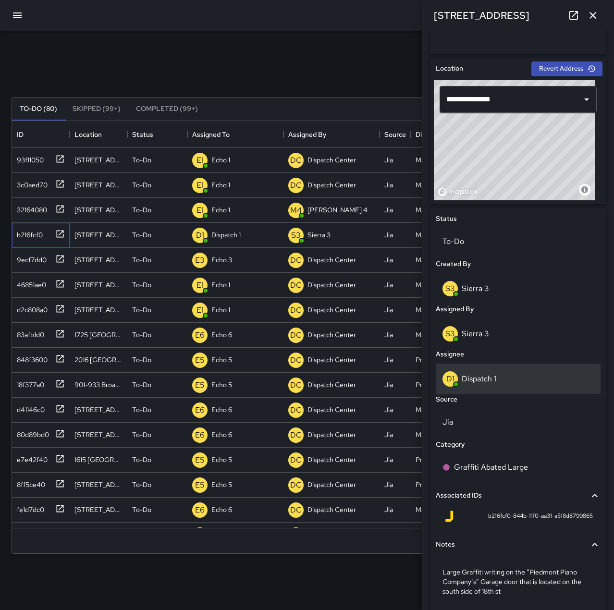
scroll to position [288, 0]
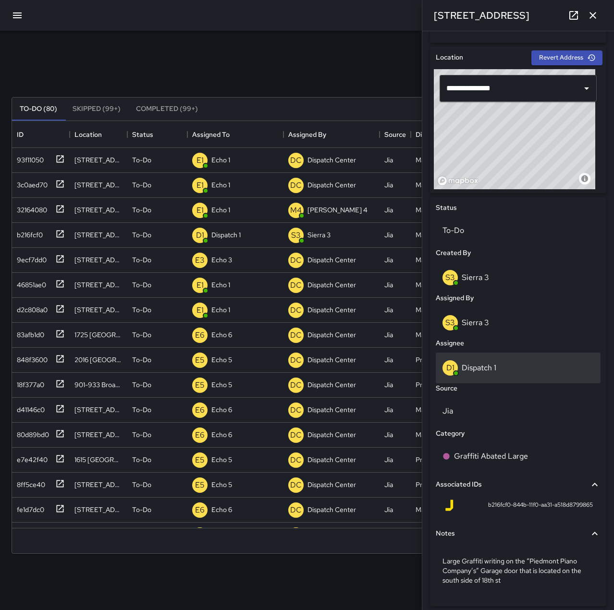
click at [510, 367] on div "D1 Dispatch 1" at bounding box center [518, 367] width 151 height 15
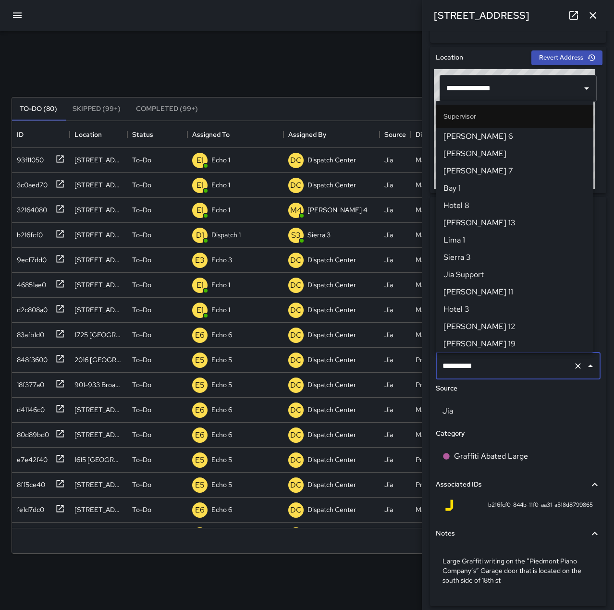
scroll to position [571, 0]
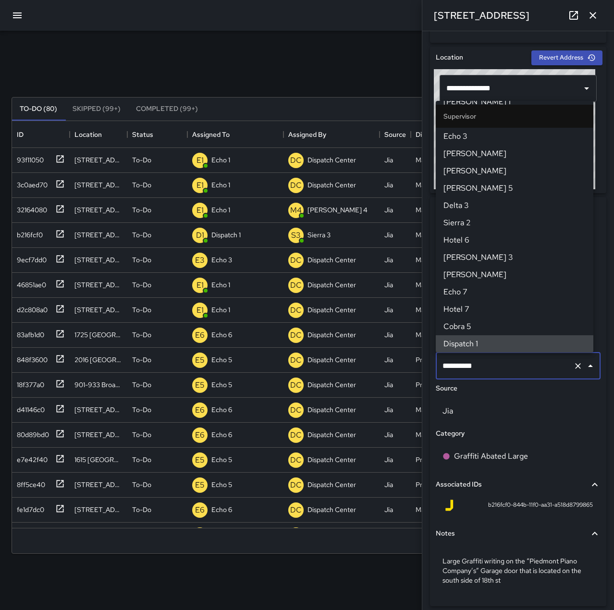
click at [573, 368] on icon "Clear" at bounding box center [578, 366] width 10 height 10
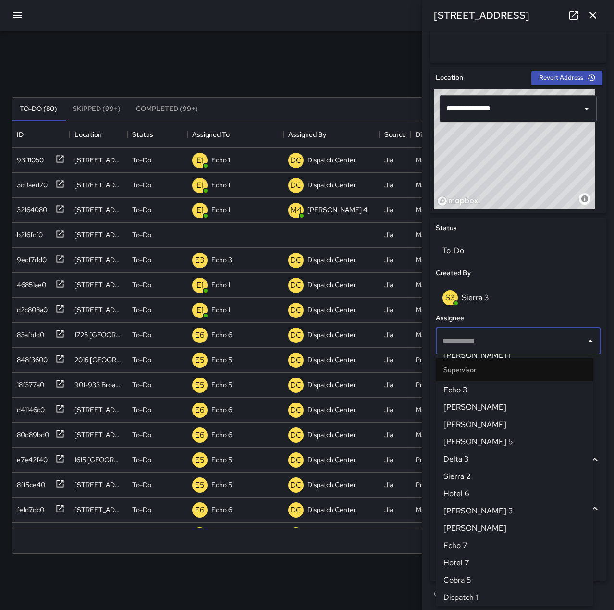
scroll to position [268, 0]
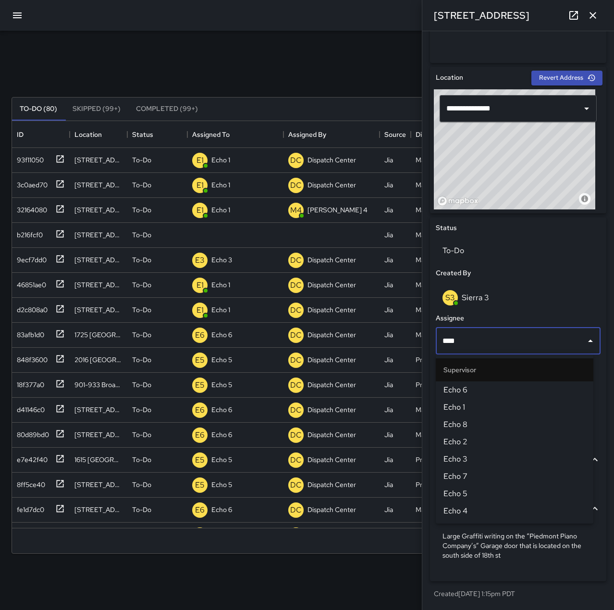
type input "****"
click at [492, 499] on span "Echo 5" at bounding box center [514, 494] width 142 height 12
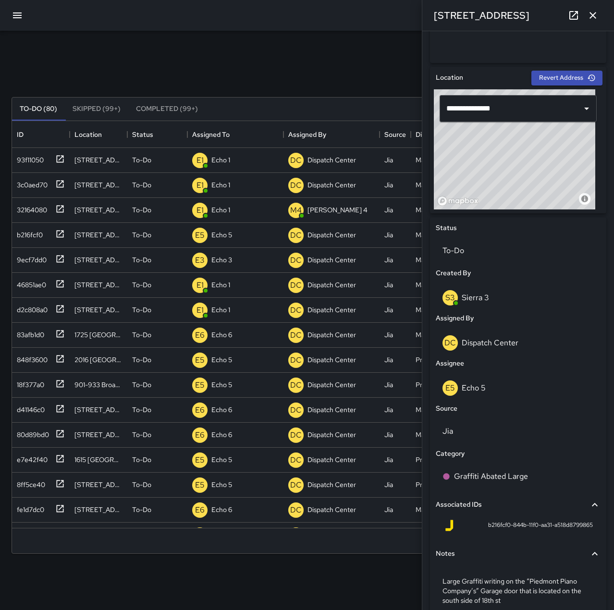
click at [251, 74] on div "Search Search New Task" at bounding box center [307, 74] width 595 height 50
click at [591, 13] on icon "button" at bounding box center [593, 15] width 7 height 7
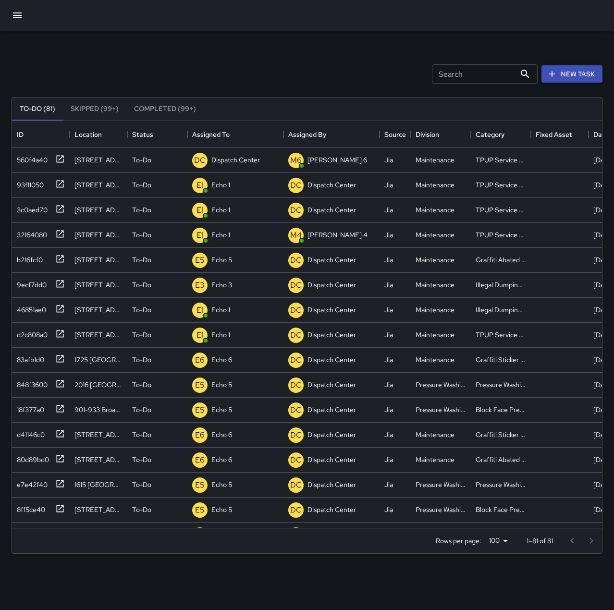
click at [566, 73] on button "New Task" at bounding box center [571, 74] width 61 height 18
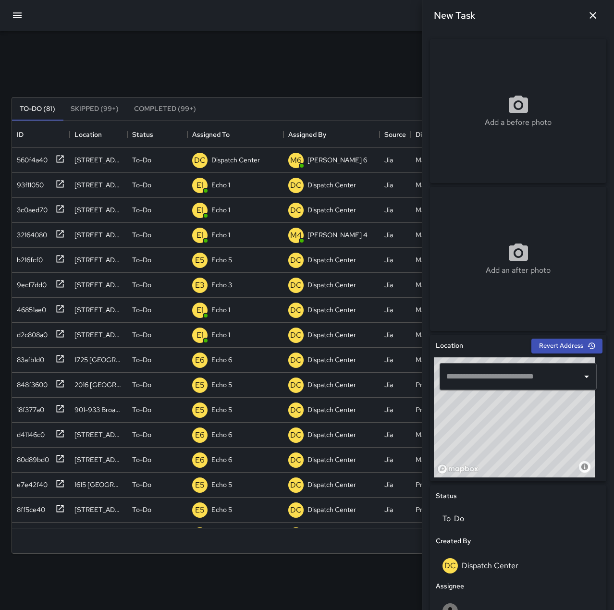
click at [467, 376] on input "text" at bounding box center [511, 377] width 134 height 18
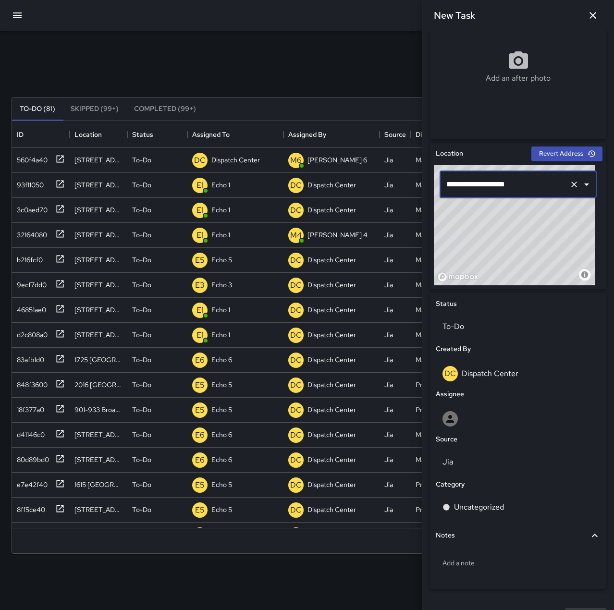
scroll to position [215, 0]
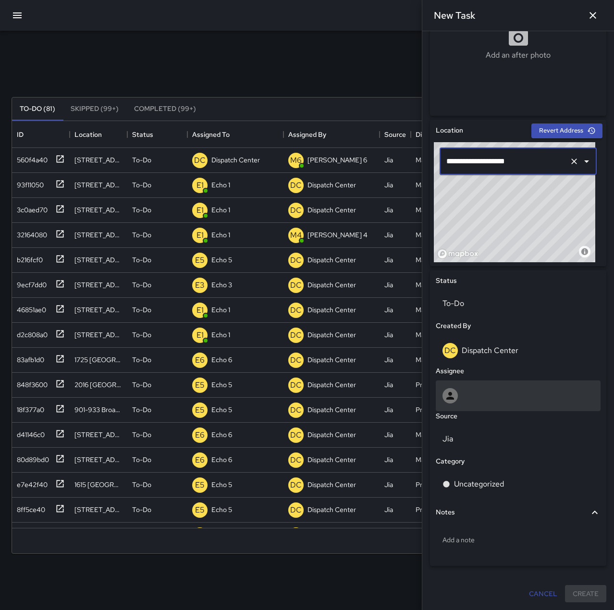
type input "**********"
click at [488, 390] on div at bounding box center [518, 395] width 151 height 15
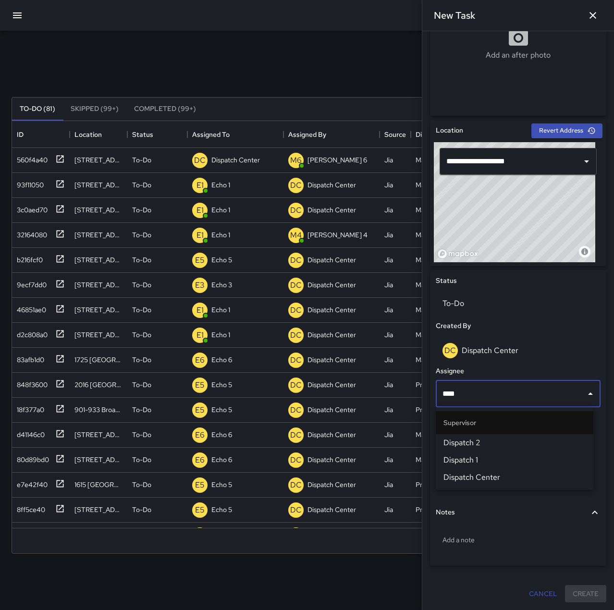
type input "*****"
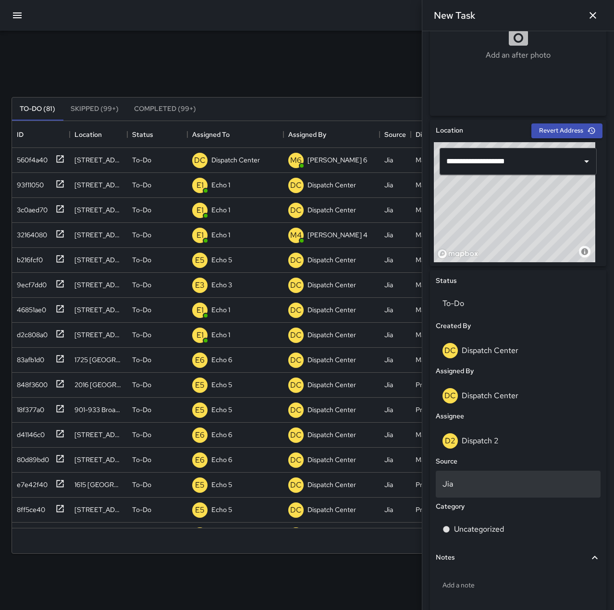
click at [497, 489] on p "Jia" at bounding box center [518, 485] width 151 height 12
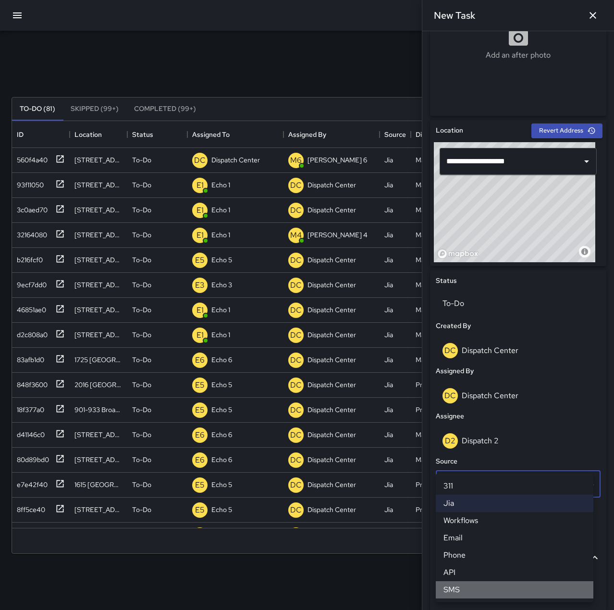
click at [498, 585] on li "SMS" at bounding box center [515, 589] width 158 height 17
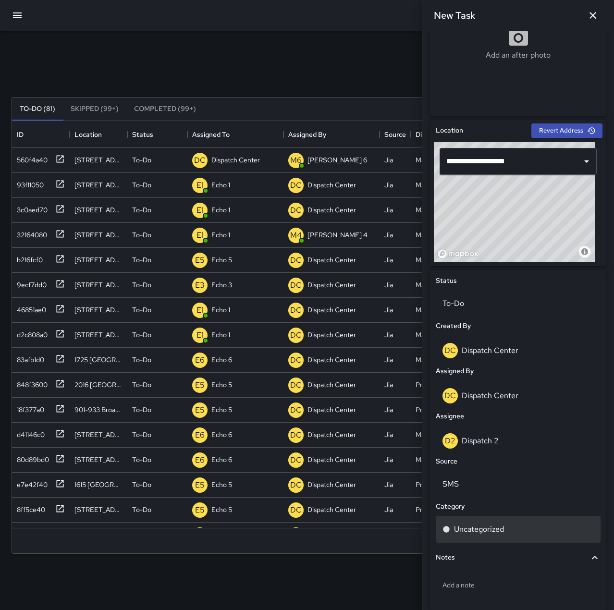
click at [485, 530] on p "Uncategorized" at bounding box center [479, 530] width 50 height 12
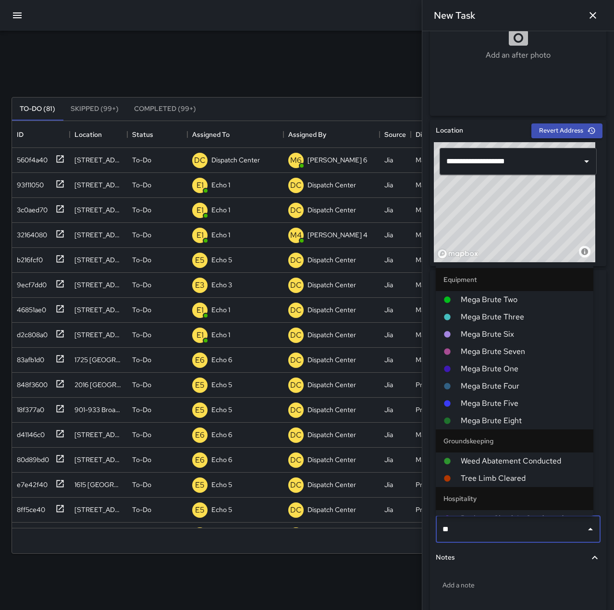
type input "***"
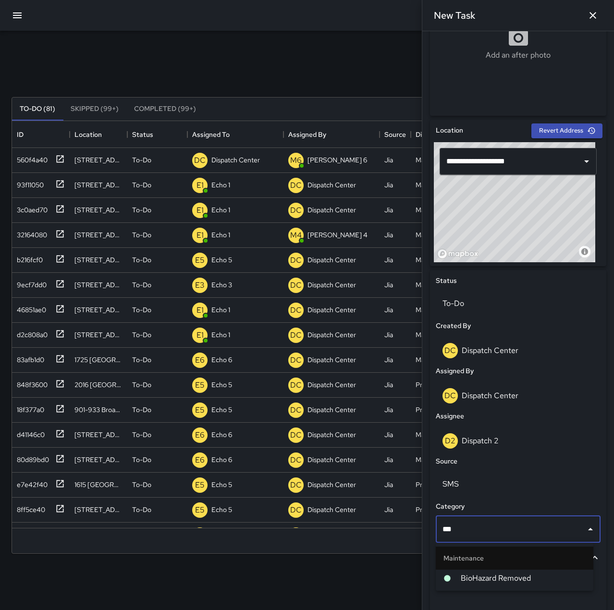
click at [512, 578] on span "BioHazard Removed" at bounding box center [523, 579] width 125 height 12
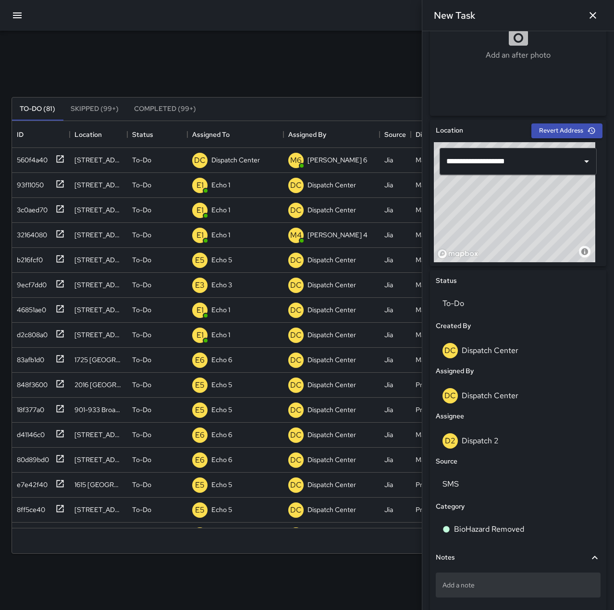
click at [511, 581] on p "Add a note" at bounding box center [518, 585] width 151 height 10
type textarea "**********"
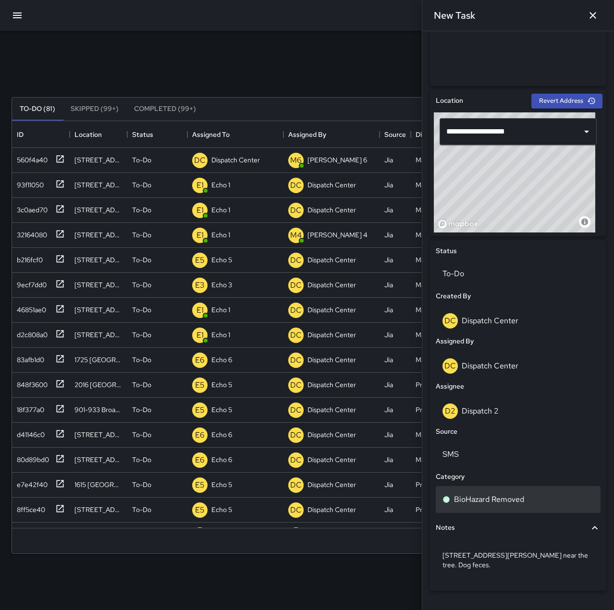
scroll to position [260, 0]
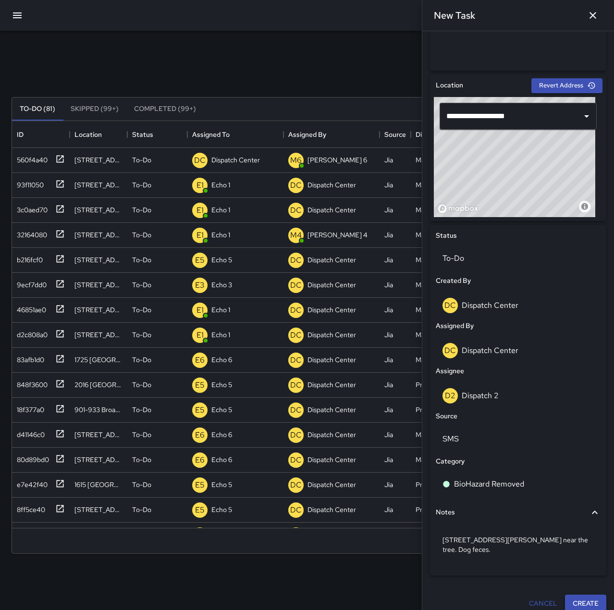
click at [578, 598] on button "Create" at bounding box center [585, 604] width 41 height 18
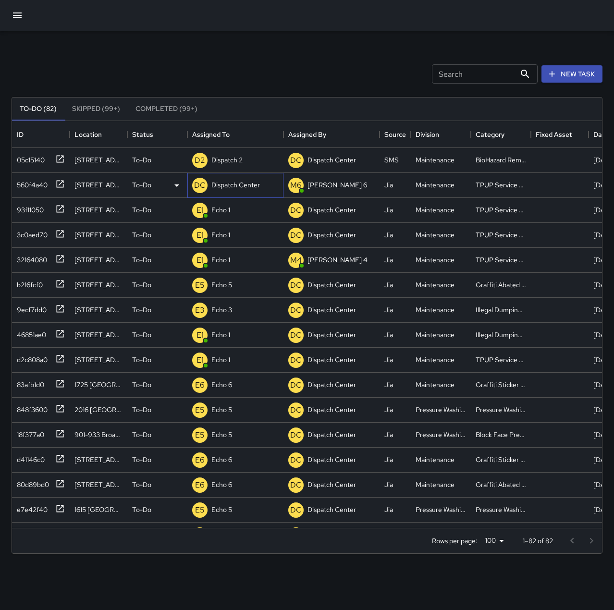
click at [226, 186] on p "Dispatch Center" at bounding box center [235, 185] width 49 height 10
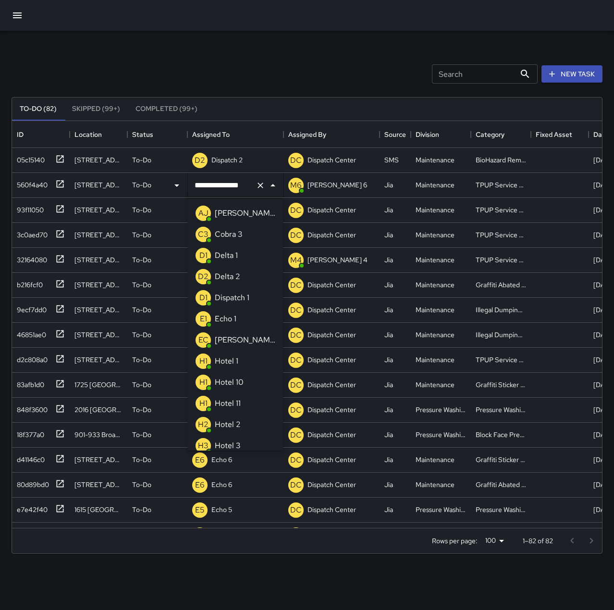
scroll to position [640, 0]
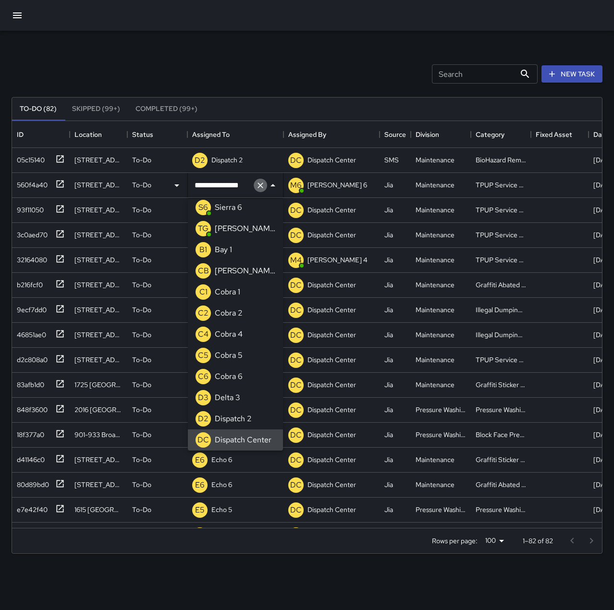
click at [261, 183] on icon "Clear" at bounding box center [261, 186] width 10 height 10
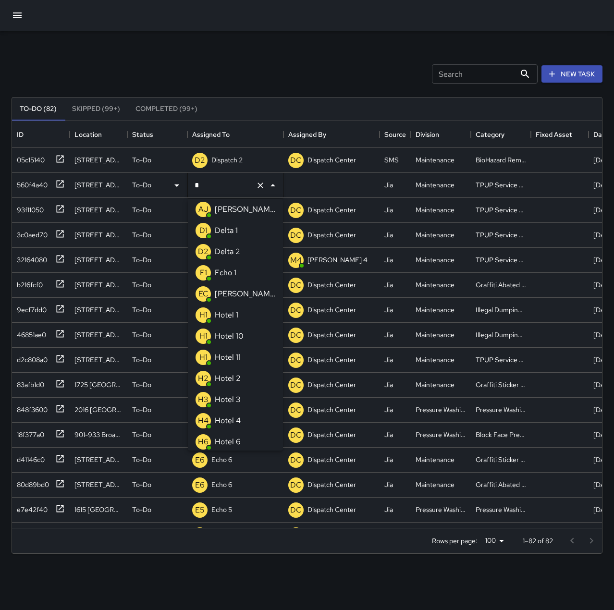
type input "**"
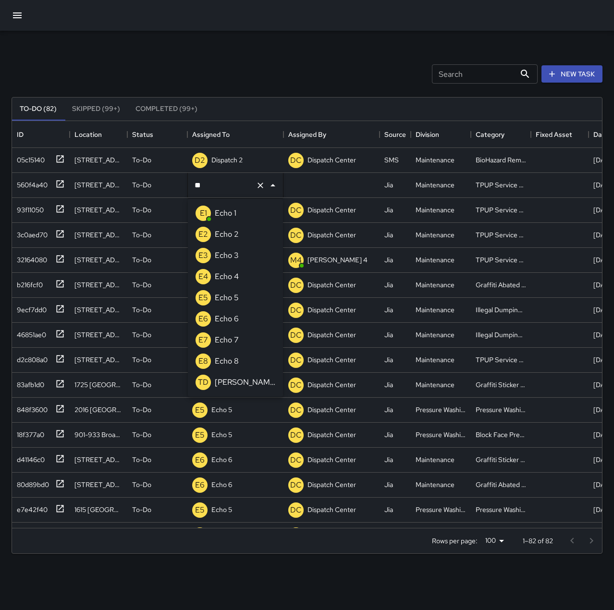
click at [248, 254] on li "E3 Echo 3" at bounding box center [235, 255] width 95 height 21
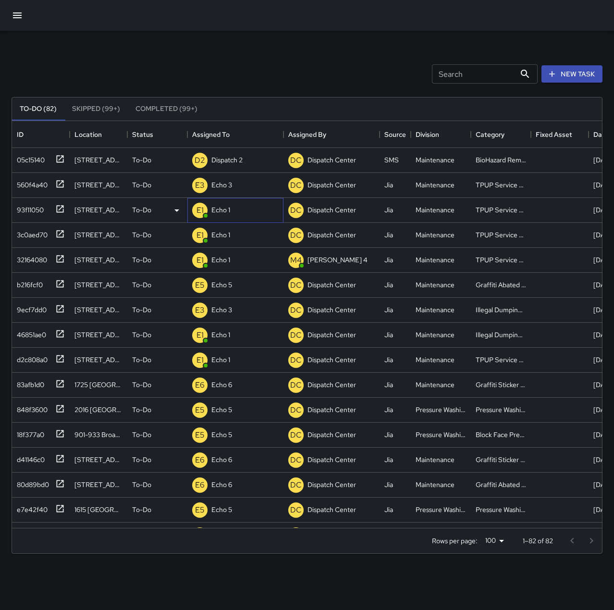
click at [227, 213] on p "Echo 1" at bounding box center [220, 210] width 19 height 10
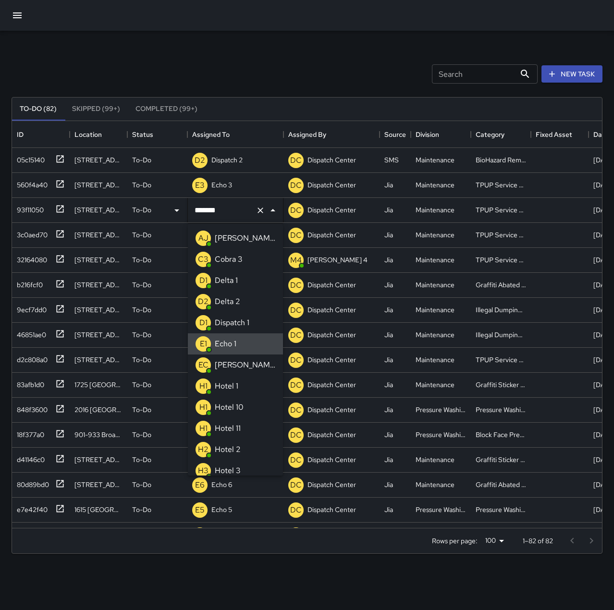
click at [264, 211] on icon "Clear" at bounding box center [261, 211] width 10 height 10
type input "**"
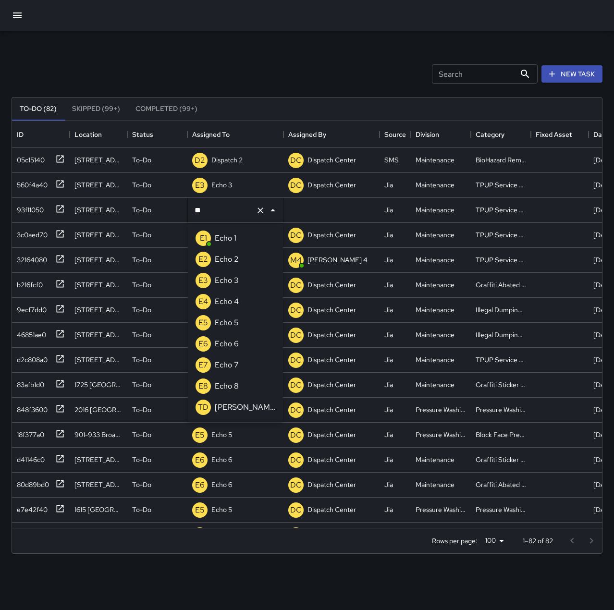
click at [239, 285] on div "Echo 3" at bounding box center [227, 280] width 28 height 15
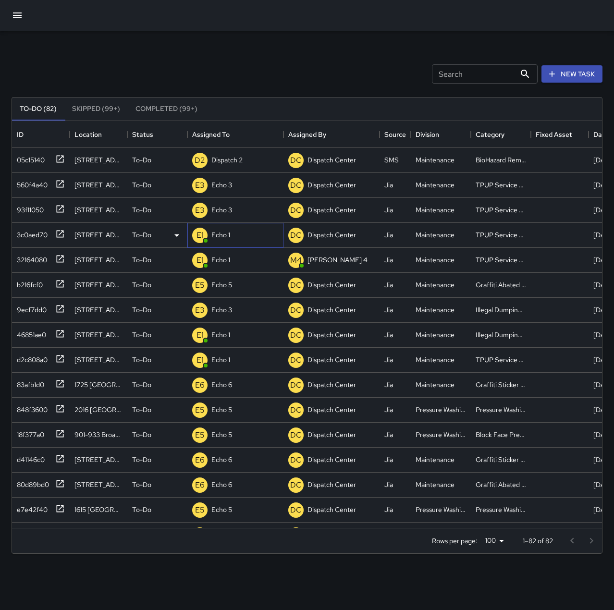
click at [232, 234] on div "E1 Echo 1" at bounding box center [235, 235] width 96 height 25
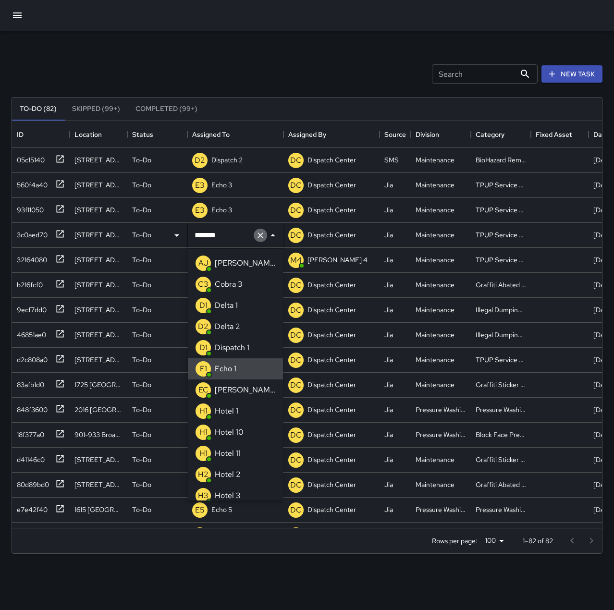
click at [260, 233] on icon "Clear" at bounding box center [261, 236] width 10 height 10
type input "**"
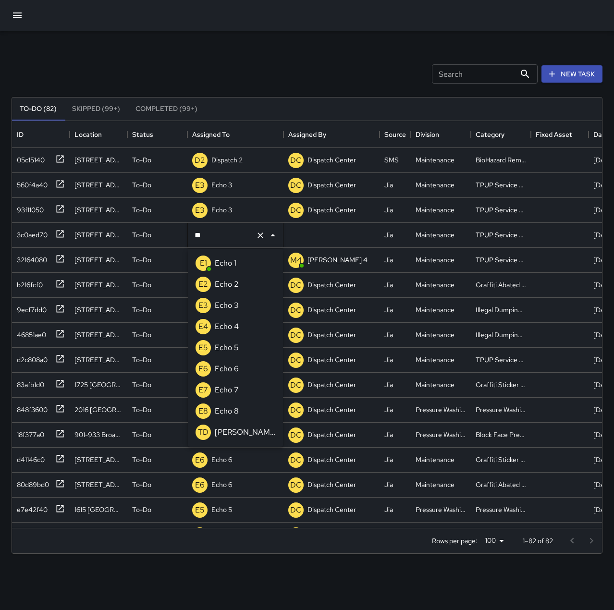
click at [241, 300] on li "E3 Echo 3" at bounding box center [235, 305] width 95 height 21
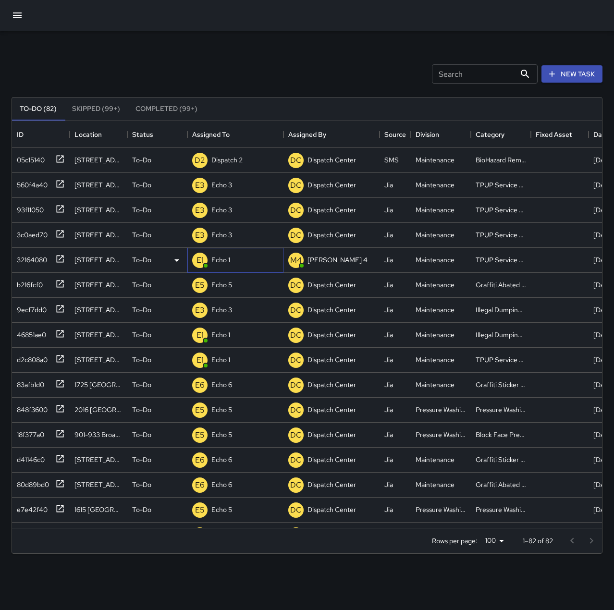
click at [225, 260] on p "Echo 1" at bounding box center [220, 260] width 19 height 10
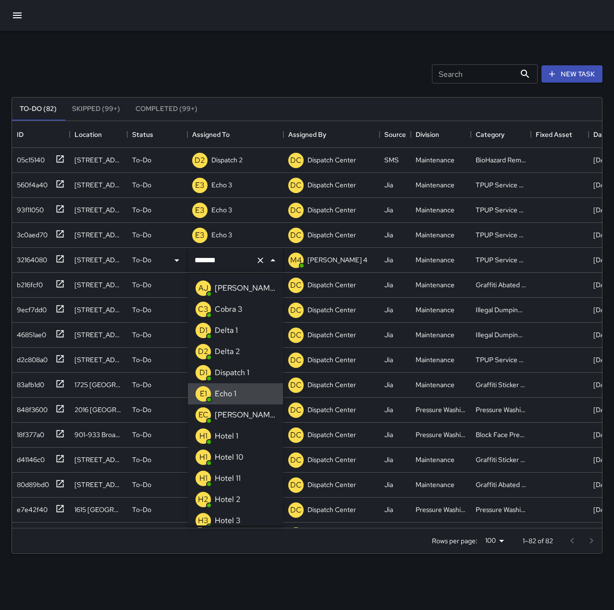
click at [260, 261] on icon "Clear" at bounding box center [261, 261] width 10 height 10
type input "**"
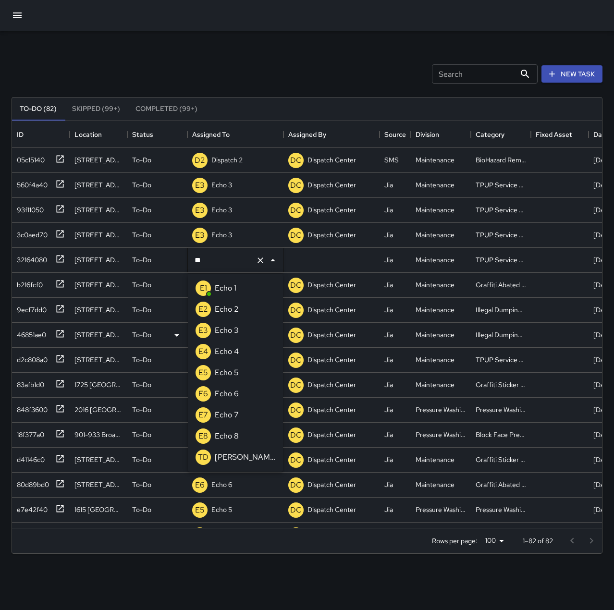
click at [235, 332] on p "Echo 3" at bounding box center [227, 331] width 24 height 12
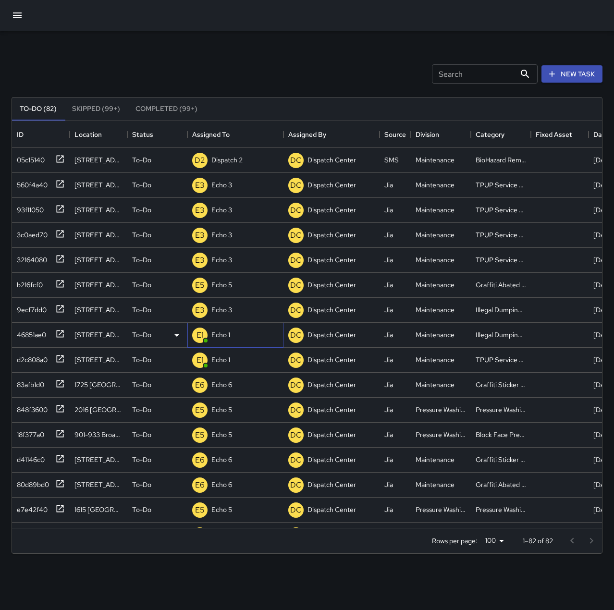
click at [238, 333] on div "E1 Echo 1" at bounding box center [235, 335] width 96 height 25
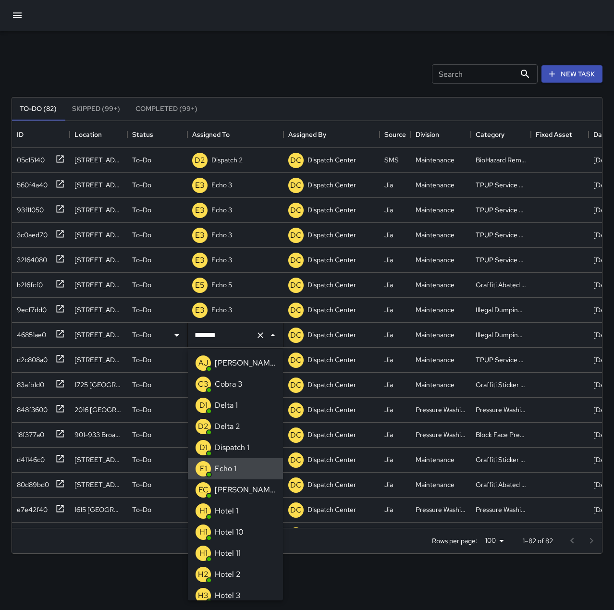
click at [258, 332] on icon "Clear" at bounding box center [261, 336] width 10 height 10
type input "**"
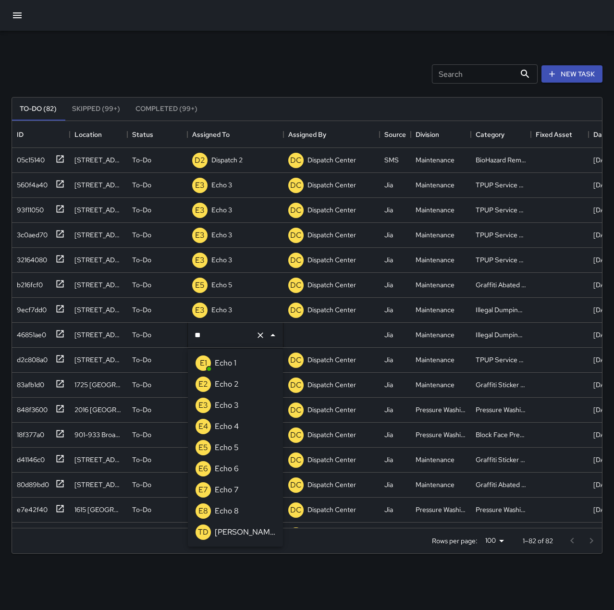
click at [238, 397] on div "E3 Echo 3" at bounding box center [217, 405] width 47 height 19
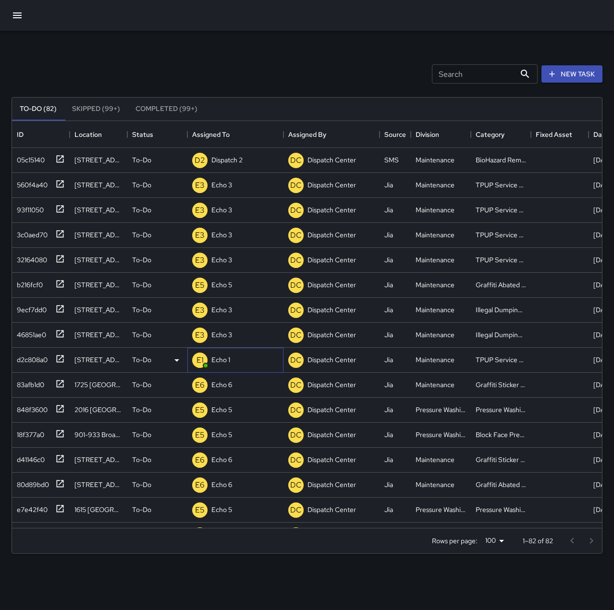
click at [229, 358] on p "Echo 1" at bounding box center [220, 360] width 19 height 10
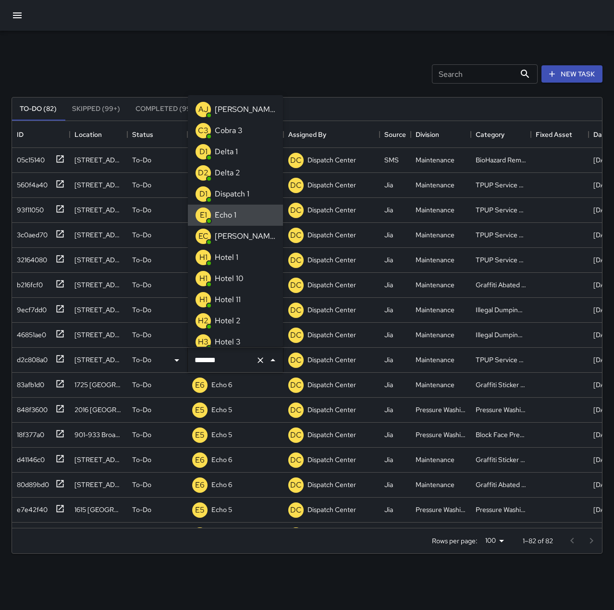
click at [258, 357] on icon "Clear" at bounding box center [261, 361] width 10 height 10
type input "**"
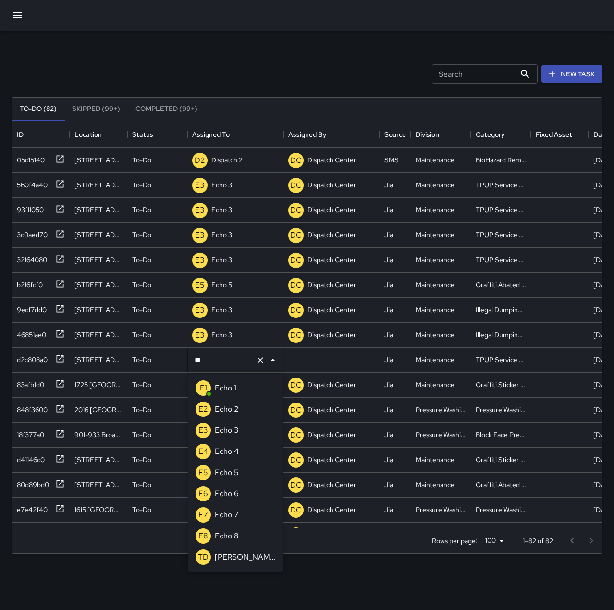
click at [257, 429] on li "E3 Echo 3" at bounding box center [235, 430] width 95 height 21
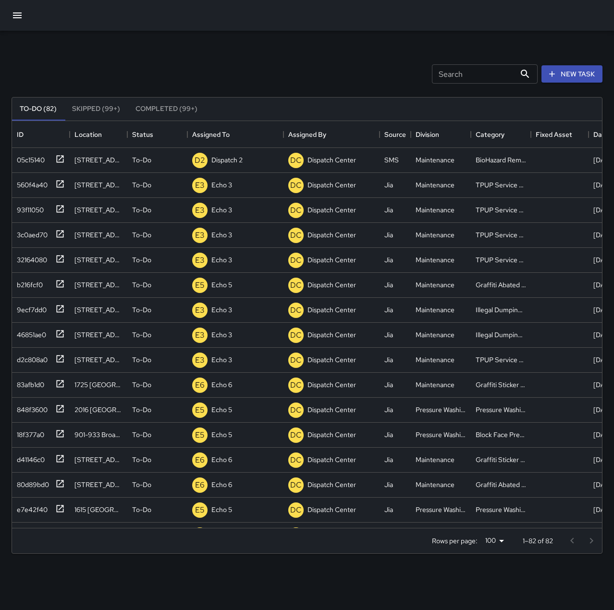
click at [228, 66] on div "Search Search New Task" at bounding box center [307, 74] width 595 height 50
click at [234, 157] on p "Dispatch Center" at bounding box center [235, 160] width 49 height 10
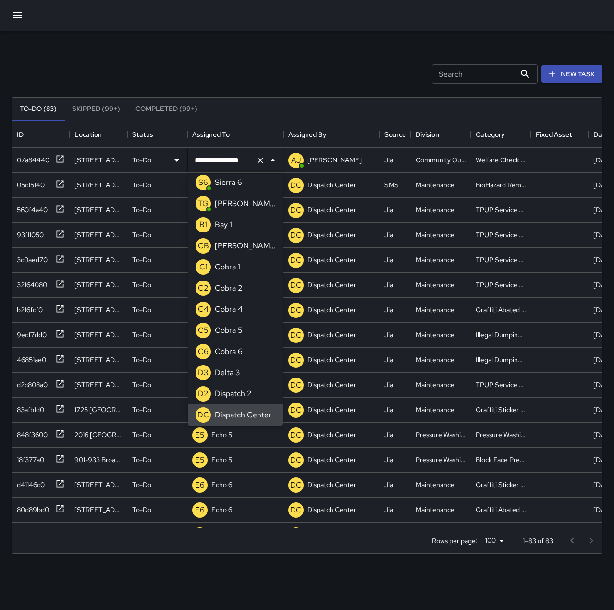
click at [261, 160] on icon "Clear" at bounding box center [261, 161] width 6 height 6
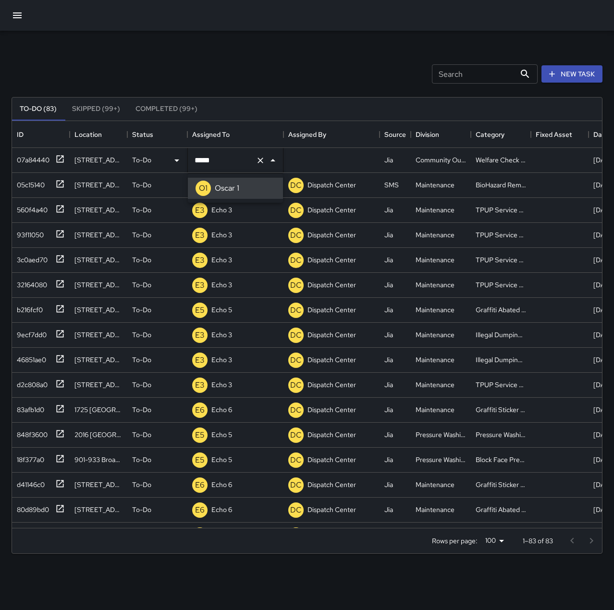
type input "*******"
click at [279, 54] on div "Search Search New Task" at bounding box center [307, 74] width 595 height 50
click at [21, 9] on button "button" at bounding box center [17, 15] width 23 height 23
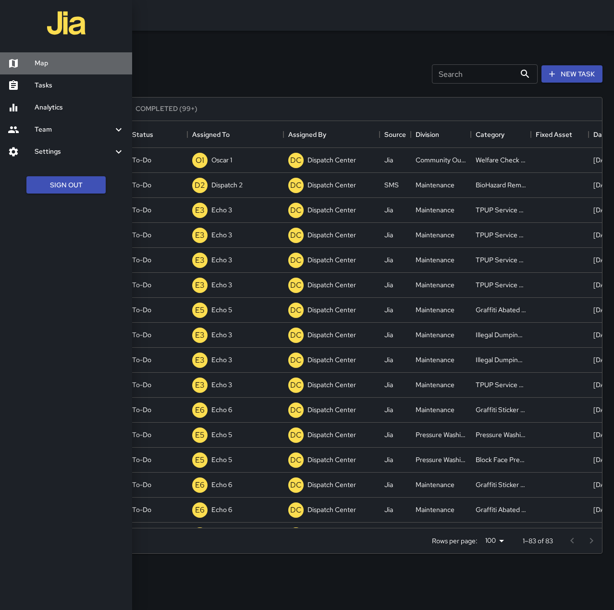
click at [47, 62] on h6 "Map" at bounding box center [80, 63] width 90 height 11
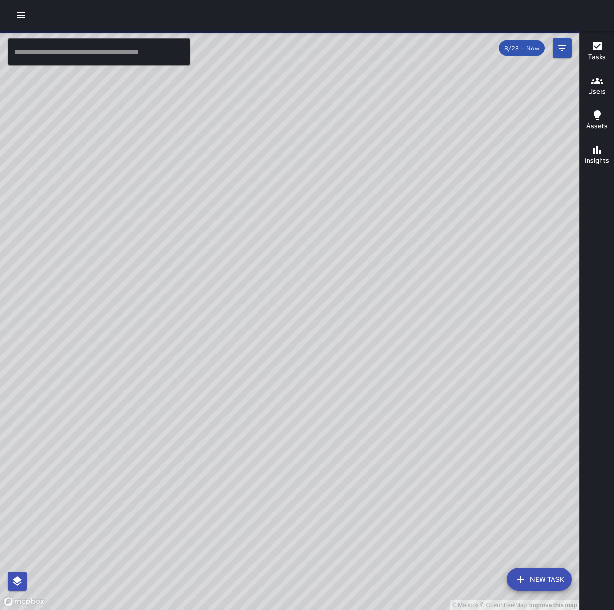
click at [78, 55] on input "text" at bounding box center [99, 51] width 183 height 27
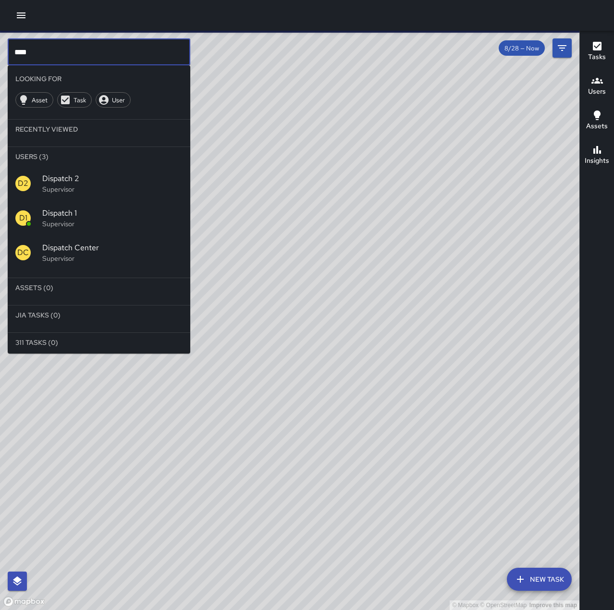
type input "****"
click at [87, 208] on span "Dispatch 1" at bounding box center [112, 214] width 140 height 12
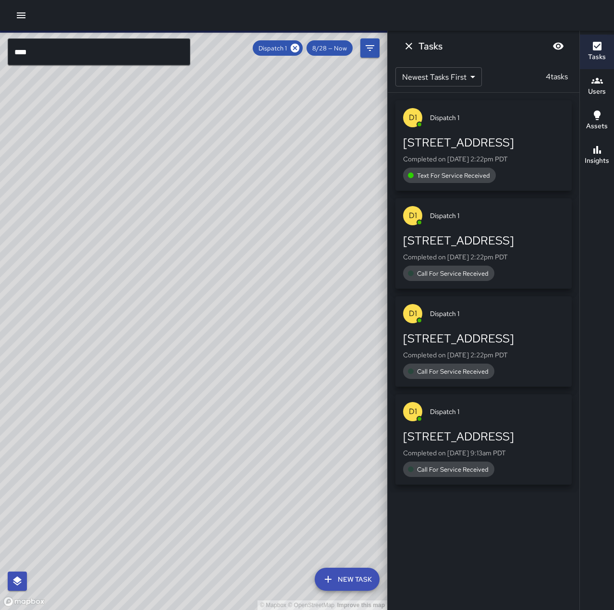
click at [497, 473] on div "Call For Service Received" at bounding box center [483, 469] width 161 height 15
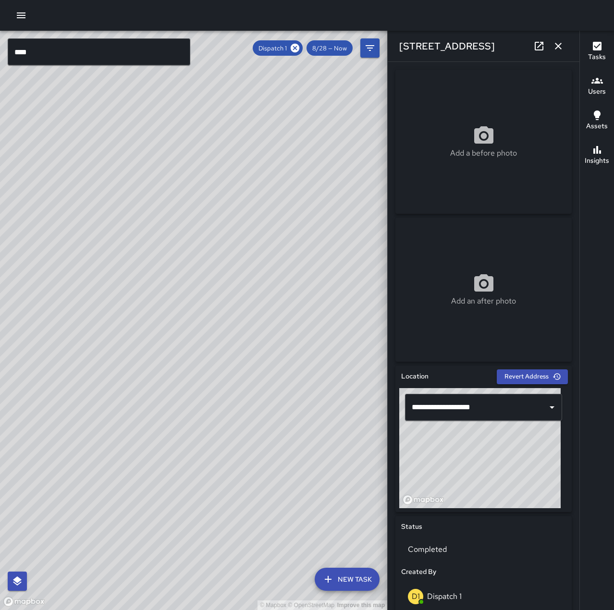
type input "**********"
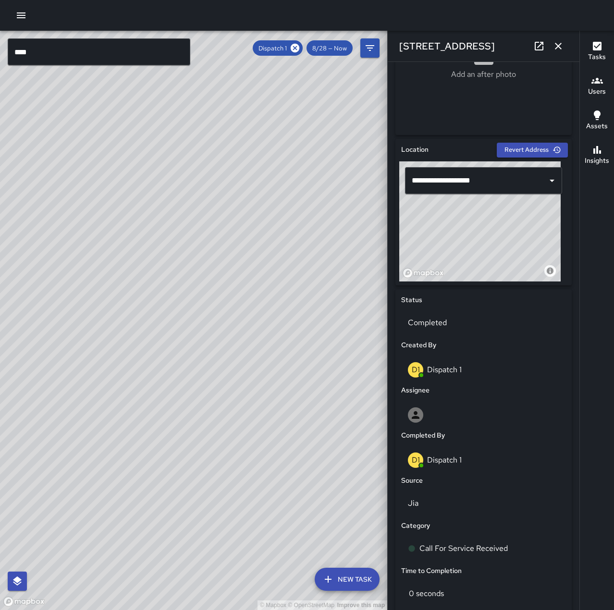
scroll to position [383, 0]
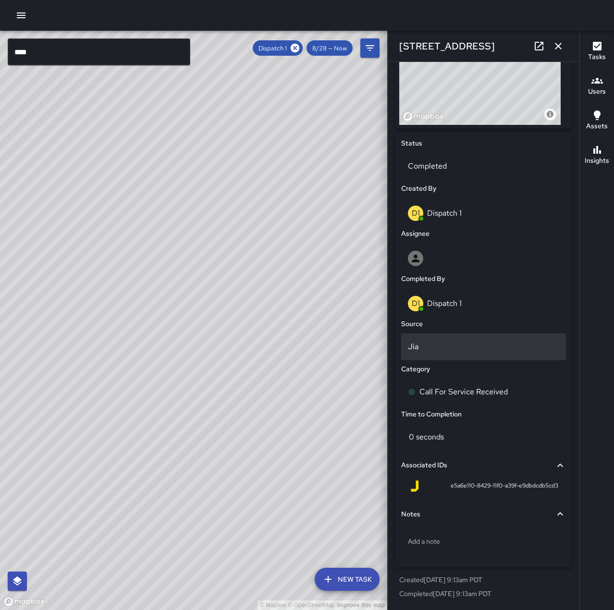
click at [434, 352] on p "Jia" at bounding box center [483, 347] width 151 height 12
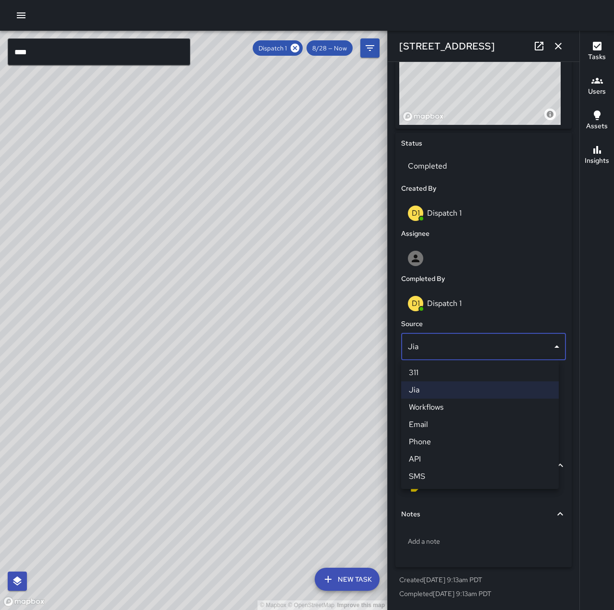
click at [464, 476] on li "SMS" at bounding box center [480, 476] width 158 height 17
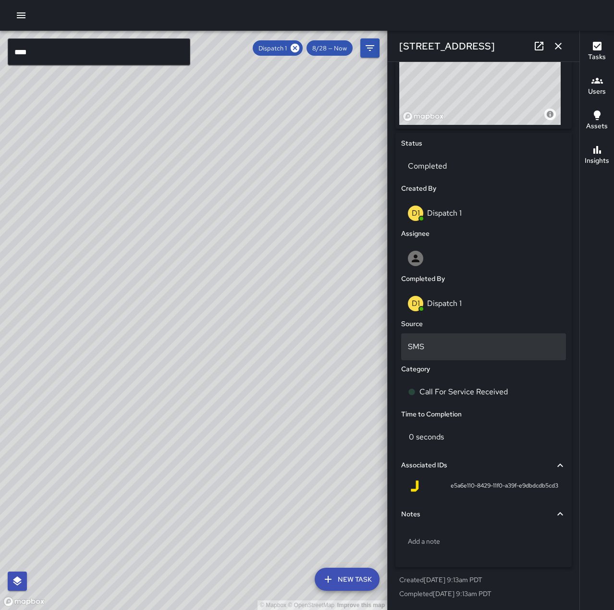
click at [438, 337] on div "SMS" at bounding box center [483, 346] width 165 height 27
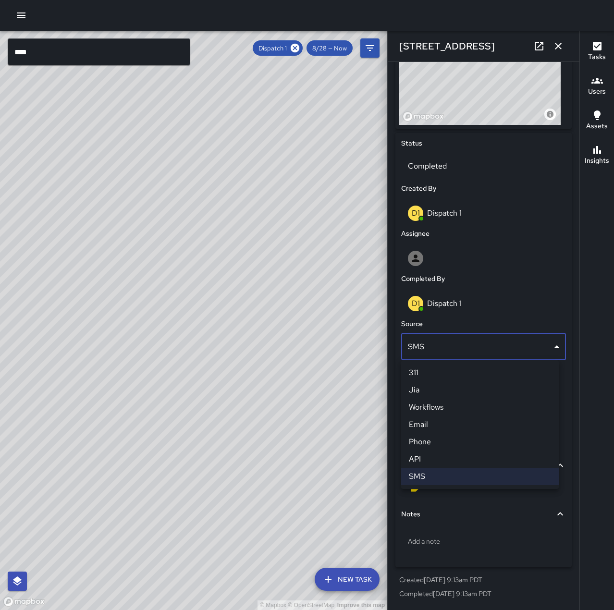
click at [462, 442] on li "Phone" at bounding box center [480, 441] width 158 height 17
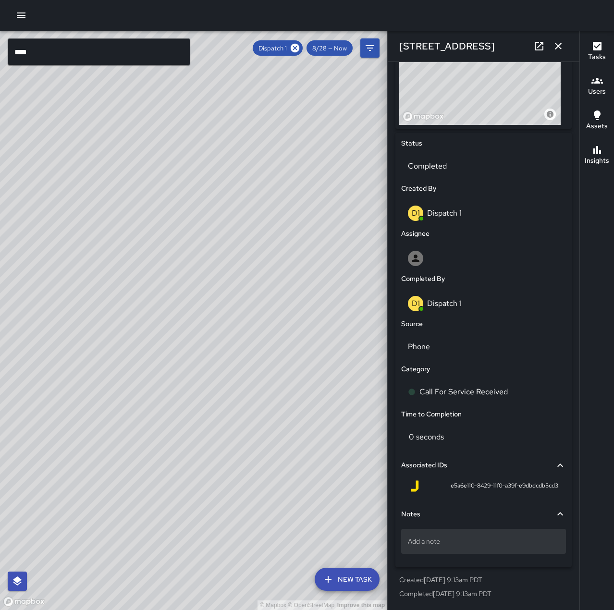
click at [446, 537] on p "Add a note" at bounding box center [483, 542] width 151 height 10
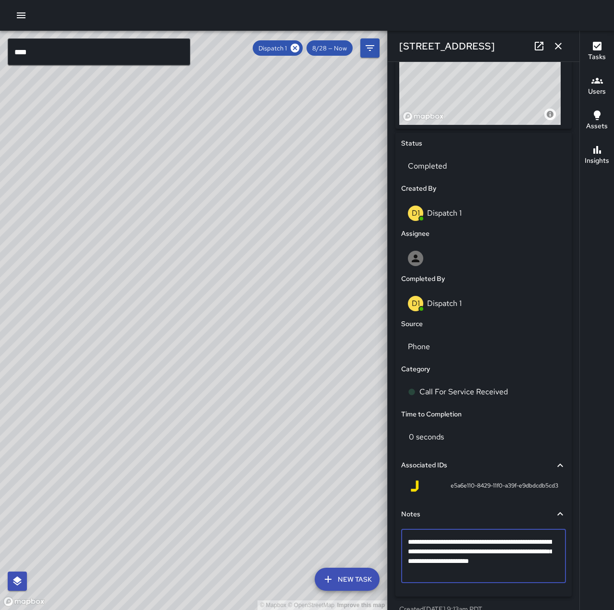
type textarea "**********"
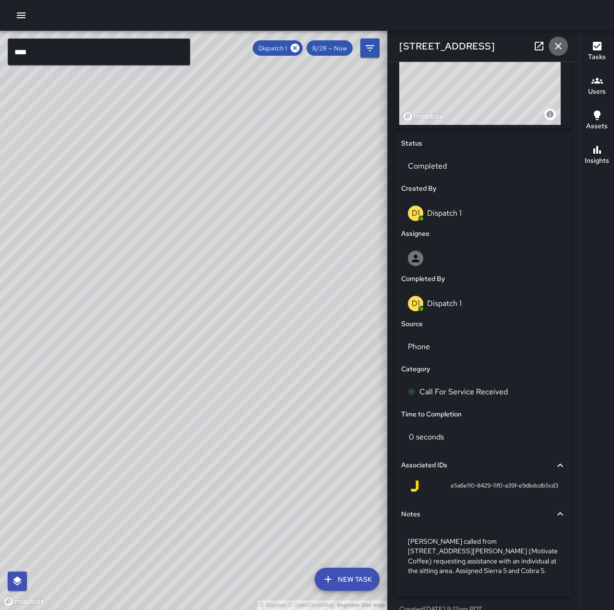
click at [563, 47] on icon "button" at bounding box center [559, 46] width 12 height 12
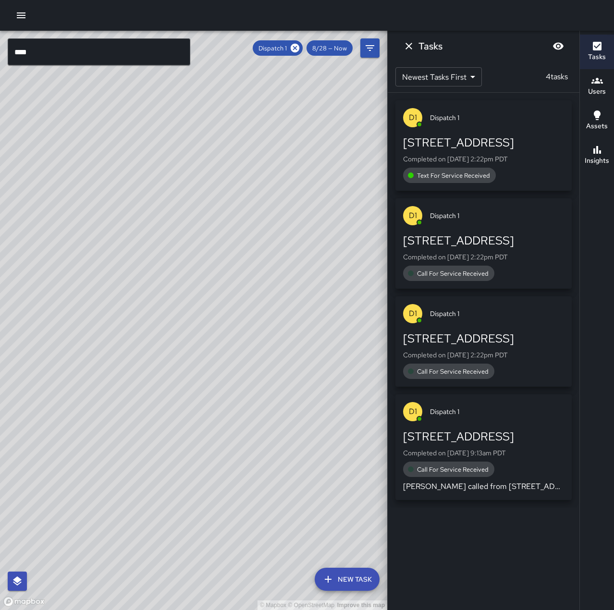
click at [496, 368] on div "Call For Service Received" at bounding box center [483, 371] width 161 height 15
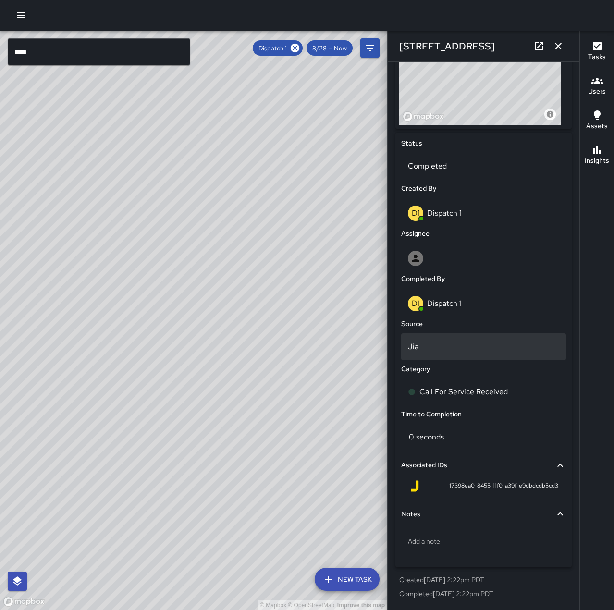
click at [443, 344] on p "Jia" at bounding box center [483, 347] width 151 height 12
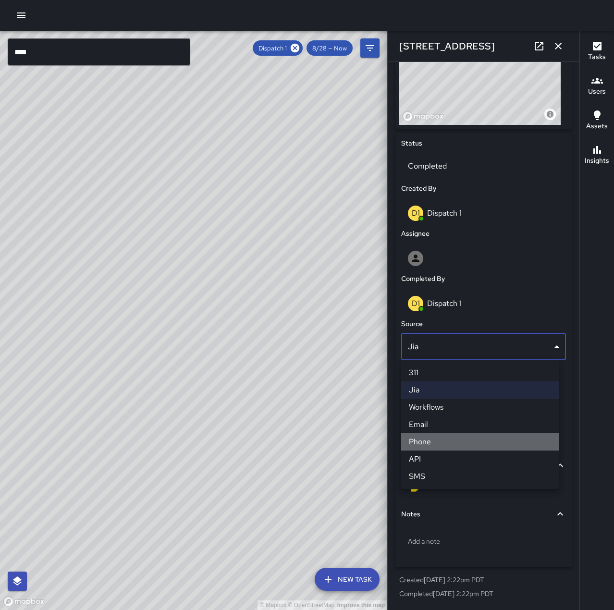
click at [464, 441] on li "Phone" at bounding box center [480, 441] width 158 height 17
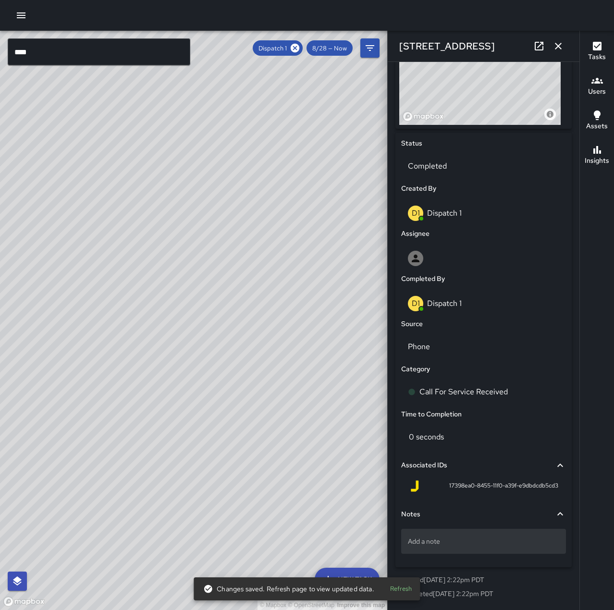
click at [465, 545] on p "Add a note" at bounding box center [483, 542] width 151 height 10
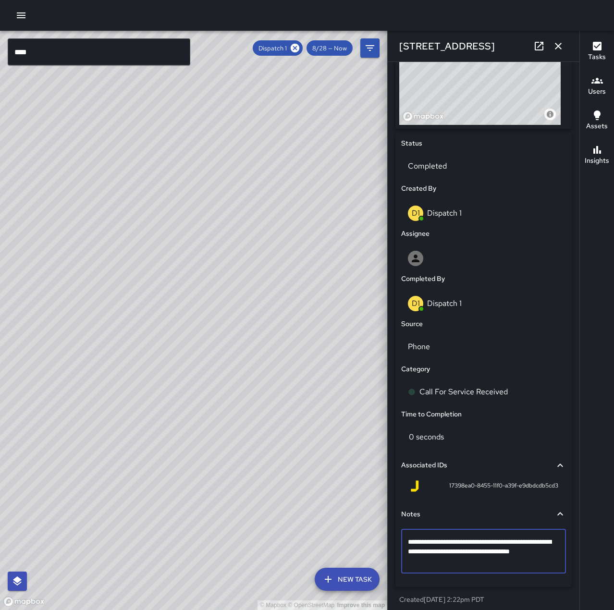
type textarea "**********"
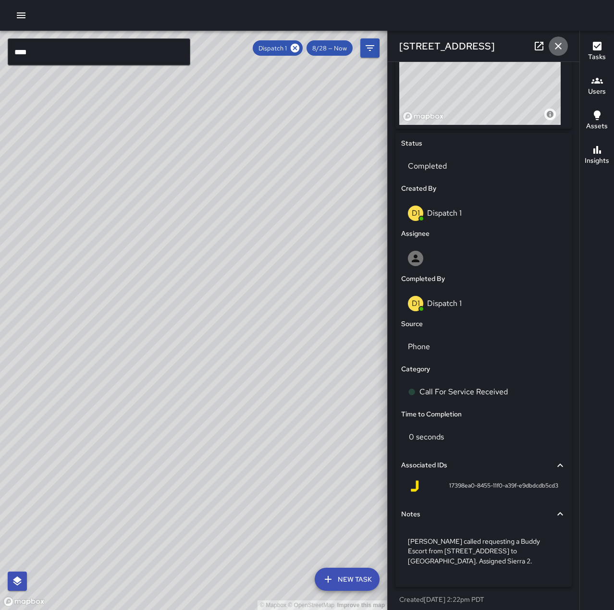
click at [562, 46] on icon "button" at bounding box center [559, 46] width 12 height 12
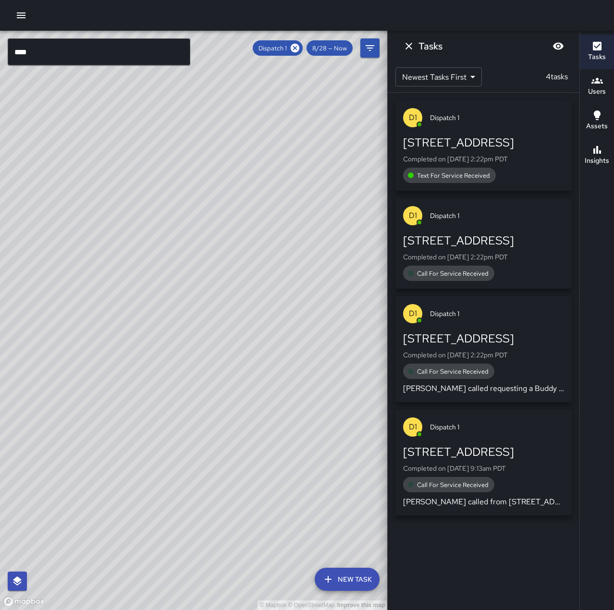
click at [480, 266] on div "Call For Service Received" at bounding box center [448, 273] width 91 height 15
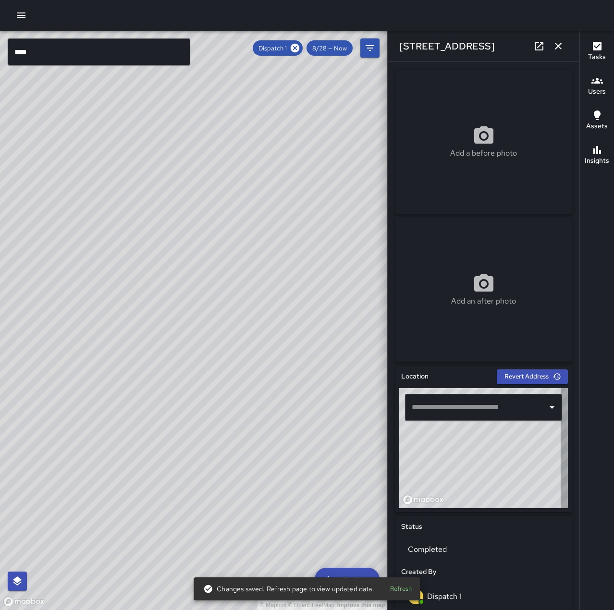
type input "**********"
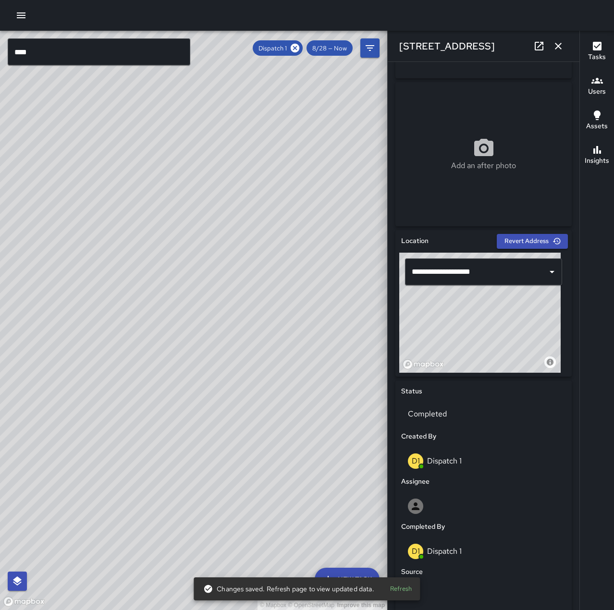
scroll to position [288, 0]
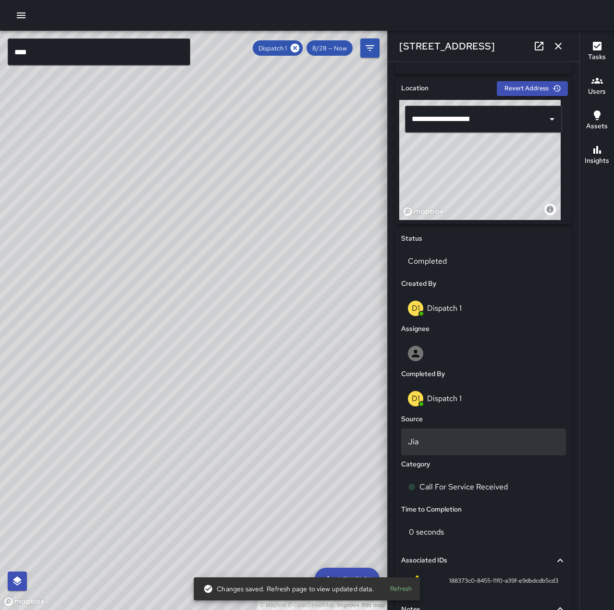
click at [448, 444] on p "Jia" at bounding box center [483, 442] width 151 height 12
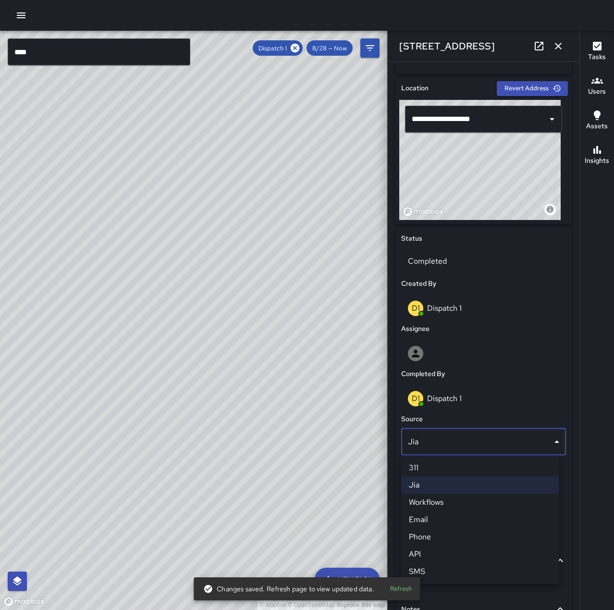
click at [467, 536] on li "Phone" at bounding box center [480, 537] width 158 height 17
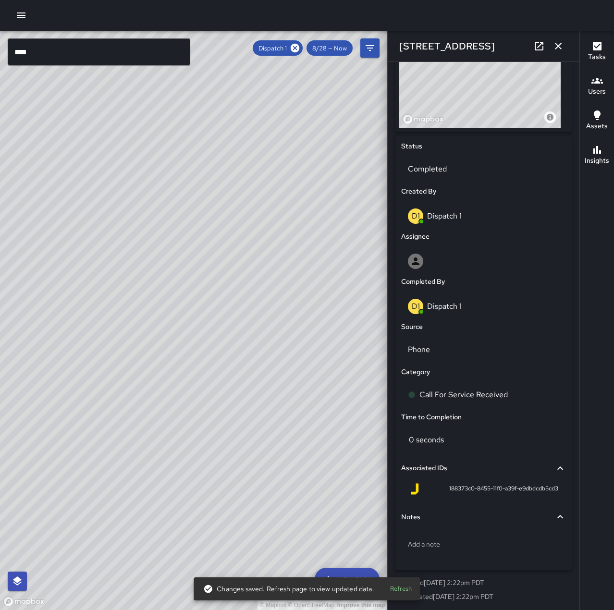
scroll to position [383, 0]
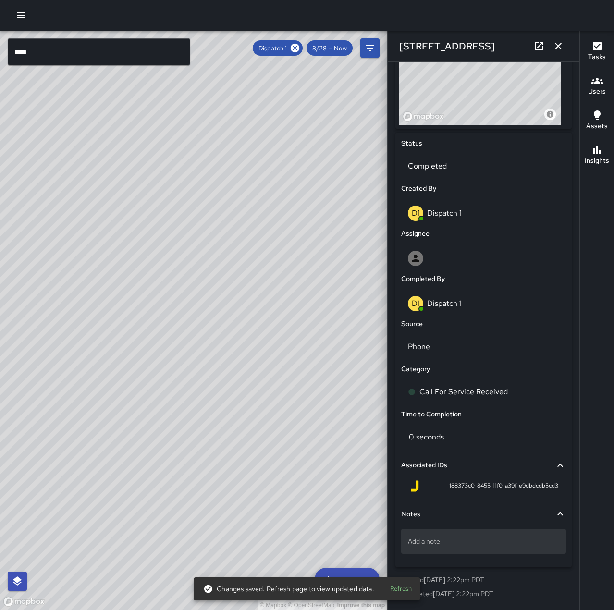
click at [473, 539] on p "Add a note" at bounding box center [483, 542] width 151 height 10
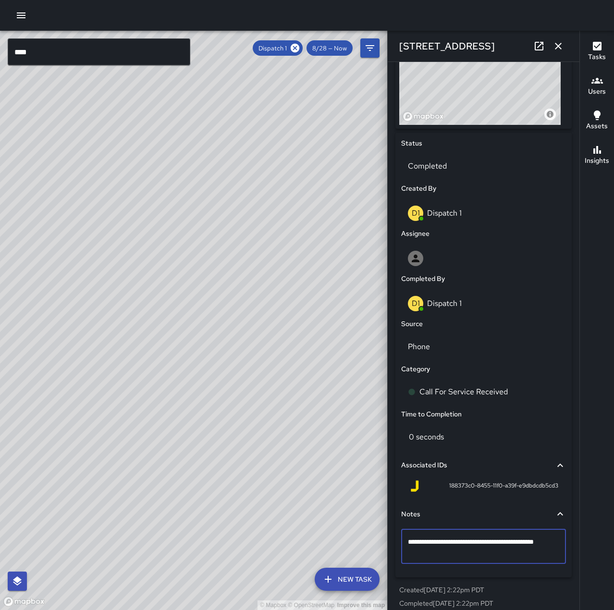
type textarea "**********"
click at [454, 551] on p "They called and hanged up the phone after I answered." at bounding box center [483, 546] width 151 height 19
click at [542, 541] on textarea "**********" at bounding box center [480, 546] width 144 height 19
type textarea "**********"
click at [467, 554] on textarea "**********" at bounding box center [480, 546] width 144 height 19
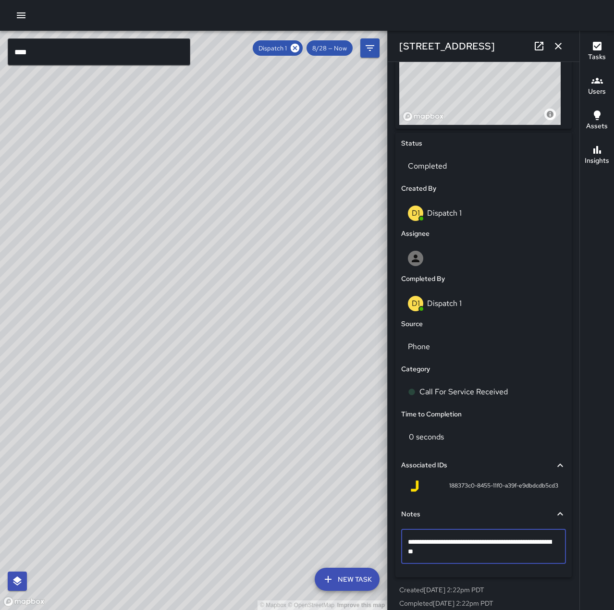
click at [562, 43] on icon "button" at bounding box center [559, 46] width 12 height 12
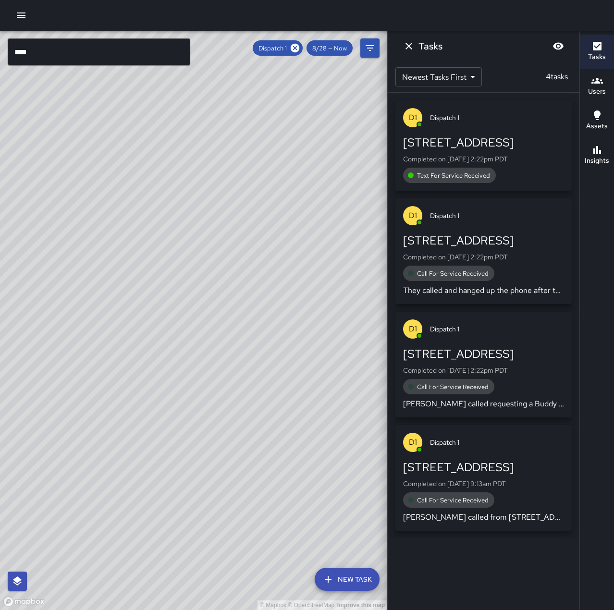
click at [497, 168] on div "Text For Service Received" at bounding box center [483, 175] width 161 height 15
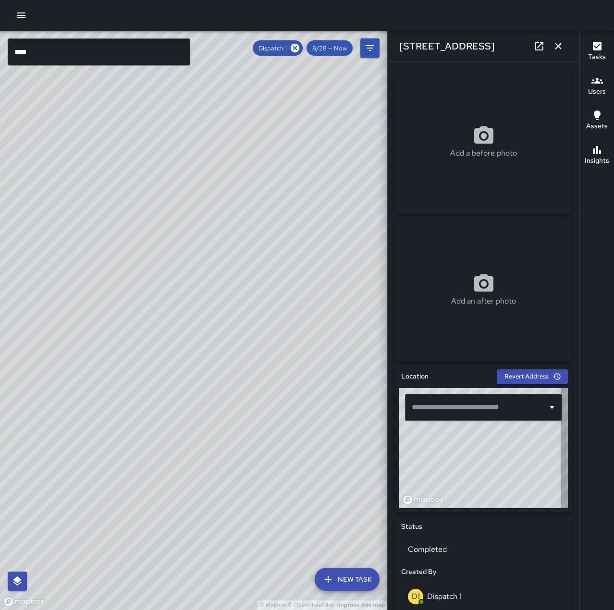
type input "**********"
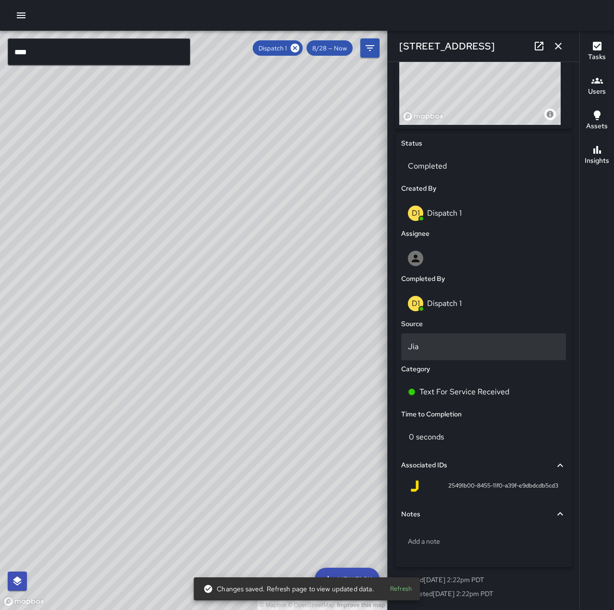
click at [436, 340] on div "Jia" at bounding box center [483, 346] width 165 height 27
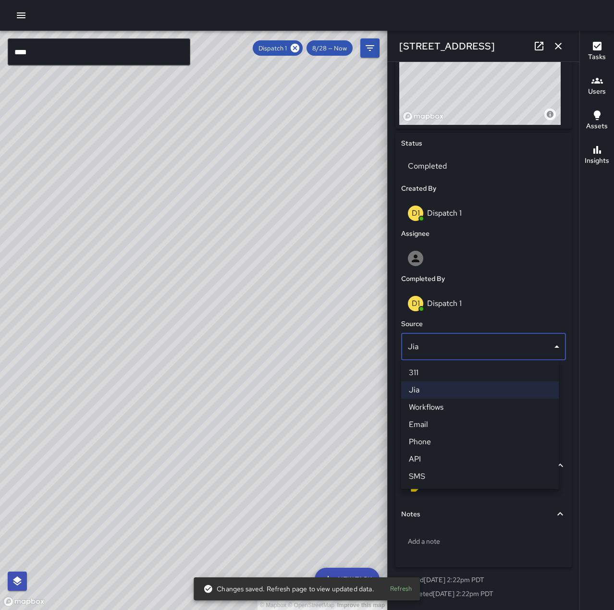
click at [466, 479] on li "SMS" at bounding box center [480, 476] width 158 height 17
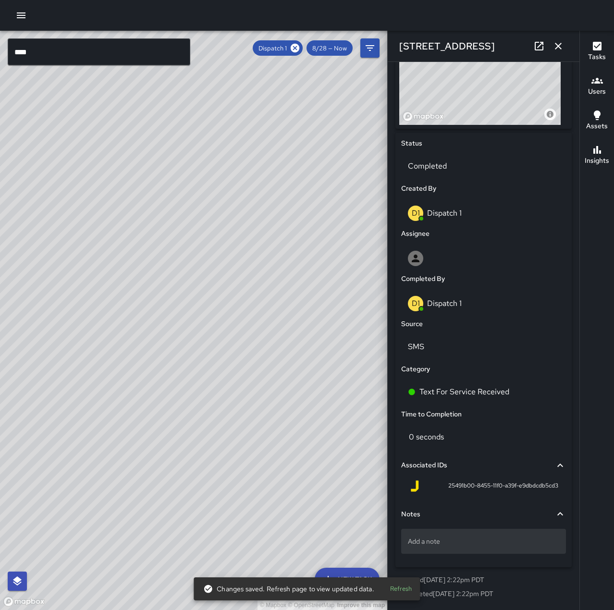
click at [469, 532] on div "Add a note" at bounding box center [483, 541] width 165 height 25
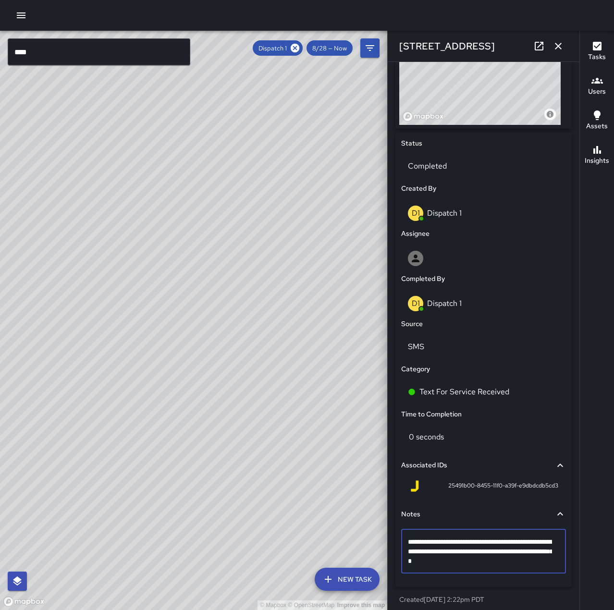
type textarea "**********"
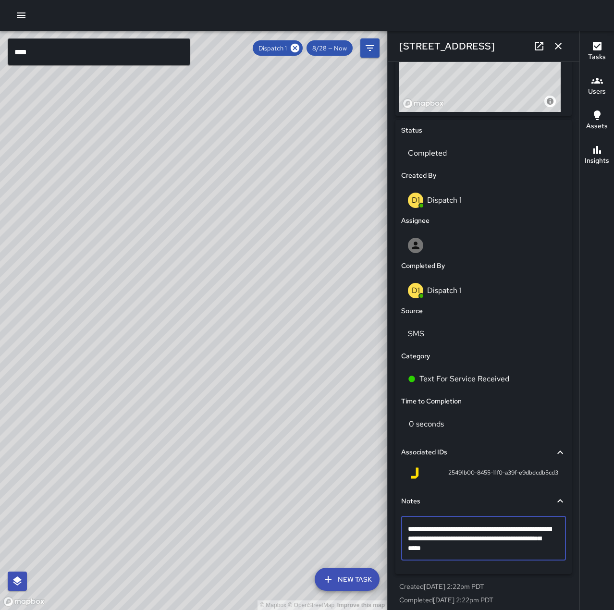
scroll to position [403, 0]
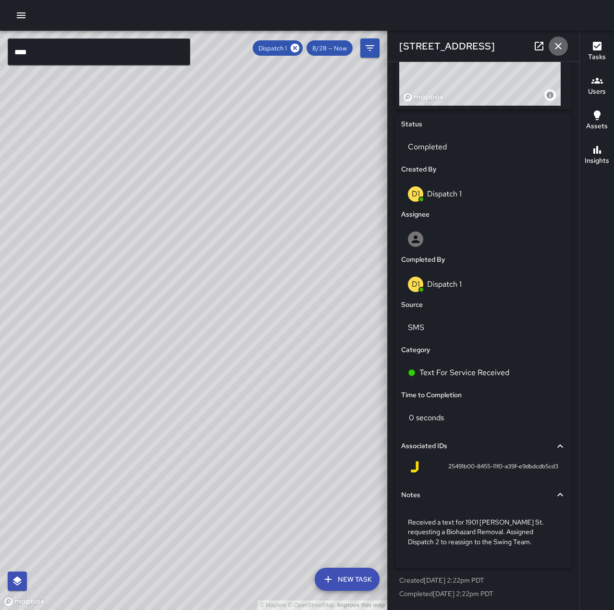
click at [556, 43] on icon "button" at bounding box center [559, 46] width 12 height 12
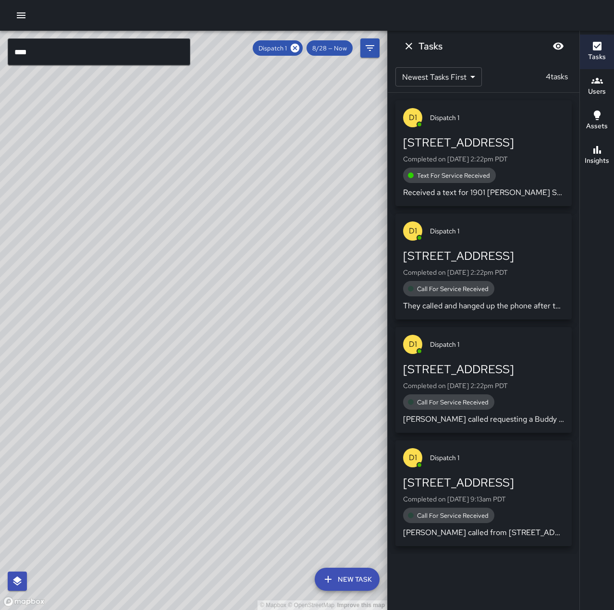
click at [413, 45] on icon "Dismiss" at bounding box center [409, 46] width 12 height 12
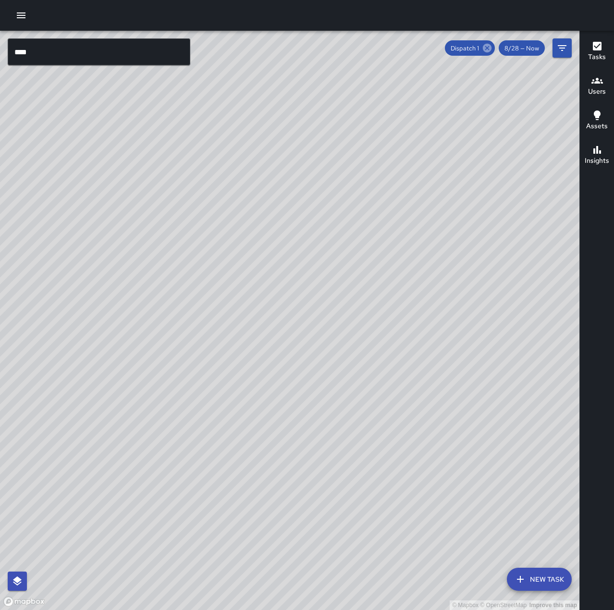
click at [486, 47] on icon at bounding box center [487, 48] width 9 height 9
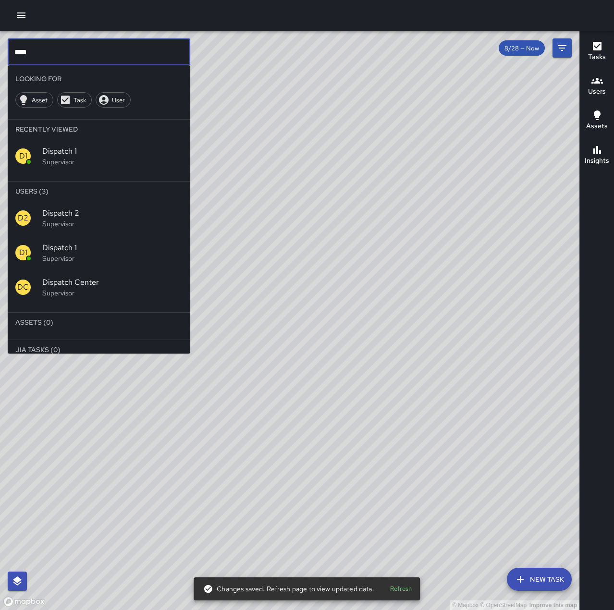
drag, startPoint x: 98, startPoint y: 59, endPoint x: 14, endPoint y: 77, distance: 85.0
click at [14, 77] on div "**** ​ Looking For Asset Task User Recently Viewed D1 Dispatch 1 Supervisor Use…" at bounding box center [99, 195] width 183 height 315
